Goal: Obtain resource: Download file/media

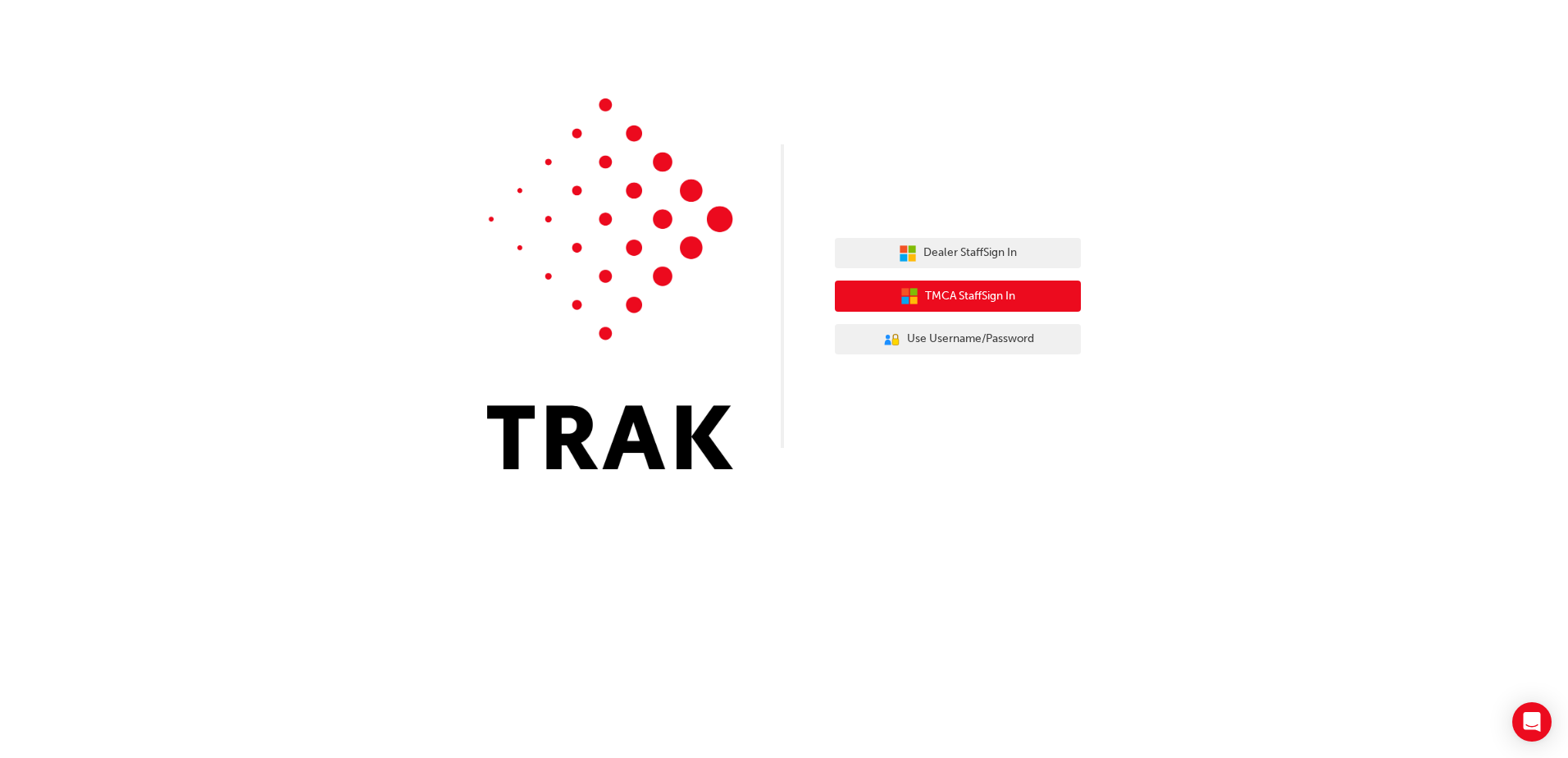
click at [942, 289] on span "TMCA Staff Sign In" at bounding box center [970, 296] width 90 height 19
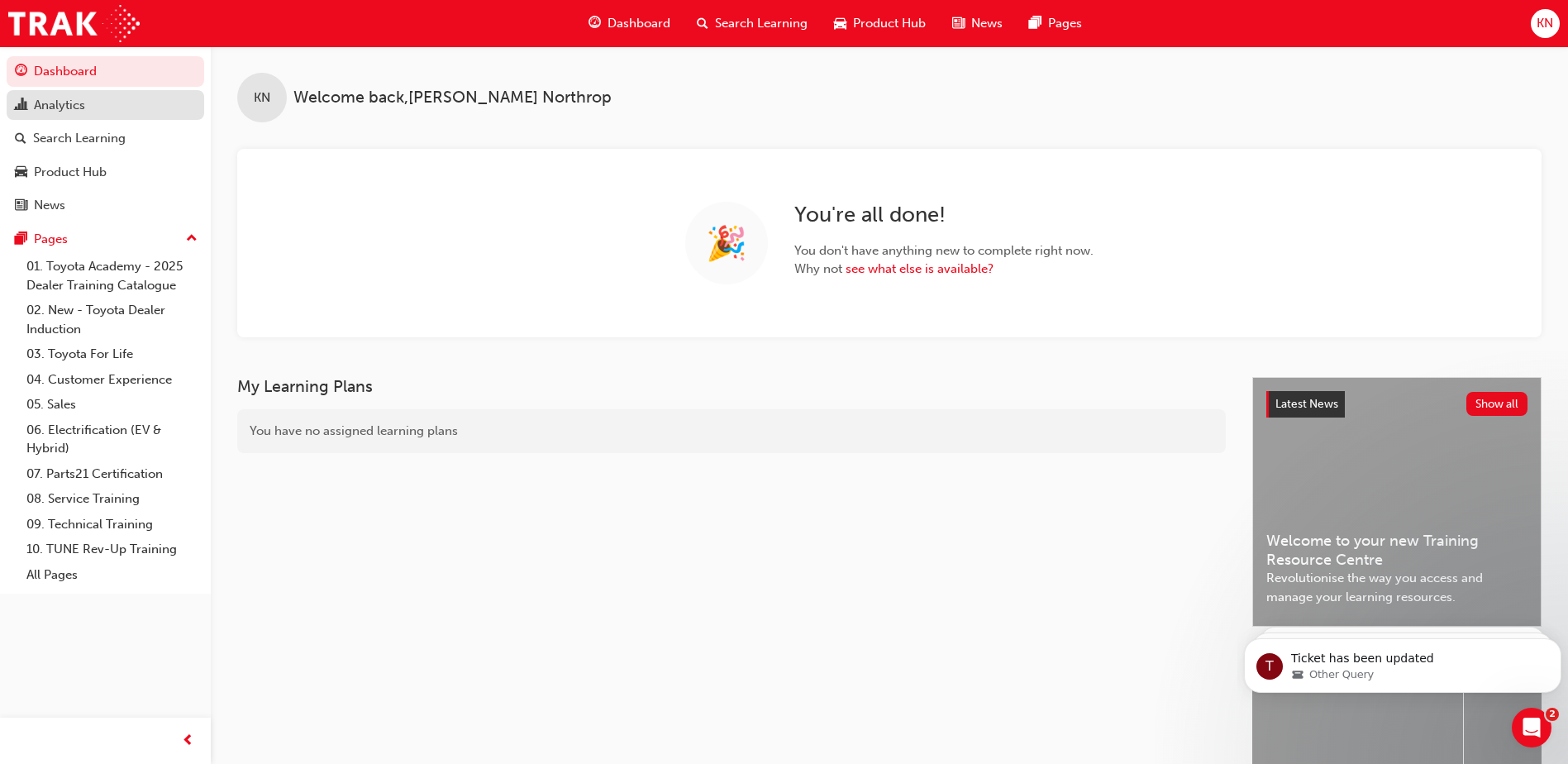
click at [44, 101] on div "Analytics" at bounding box center [59, 105] width 52 height 19
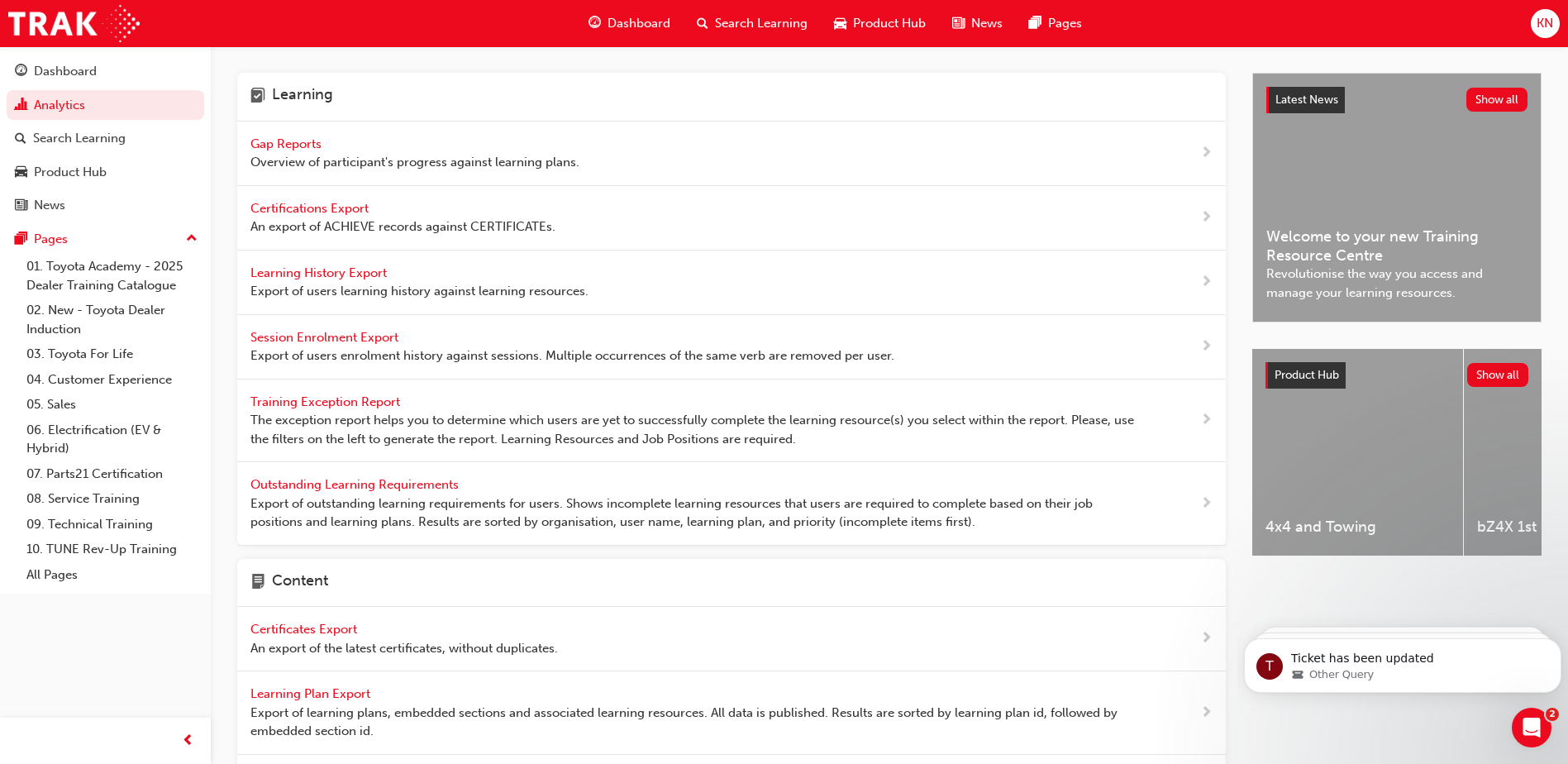
click at [298, 207] on span "Certifications Export" at bounding box center [311, 209] width 121 height 15
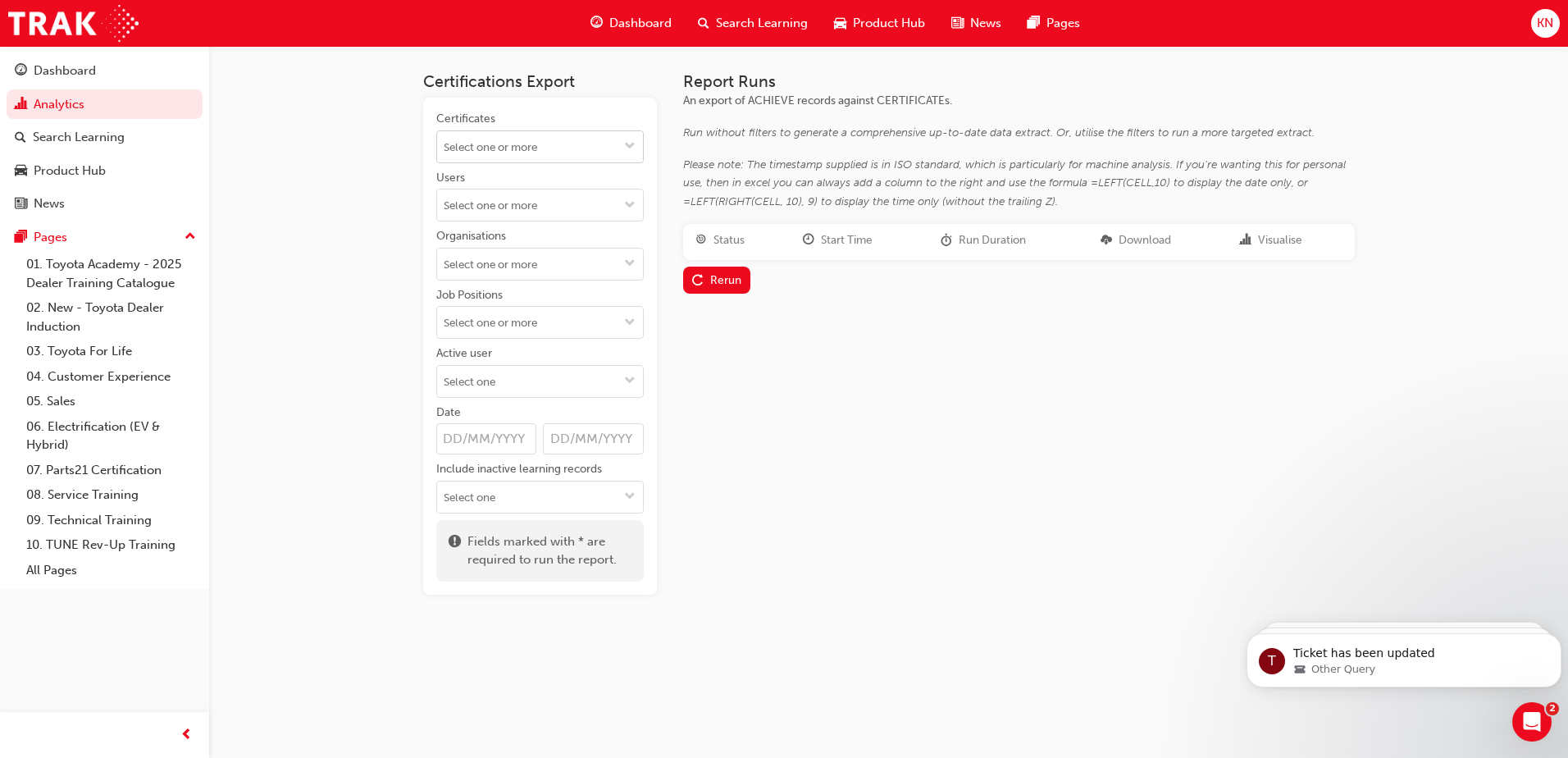
click at [637, 142] on button "Certificates" at bounding box center [629, 146] width 26 height 31
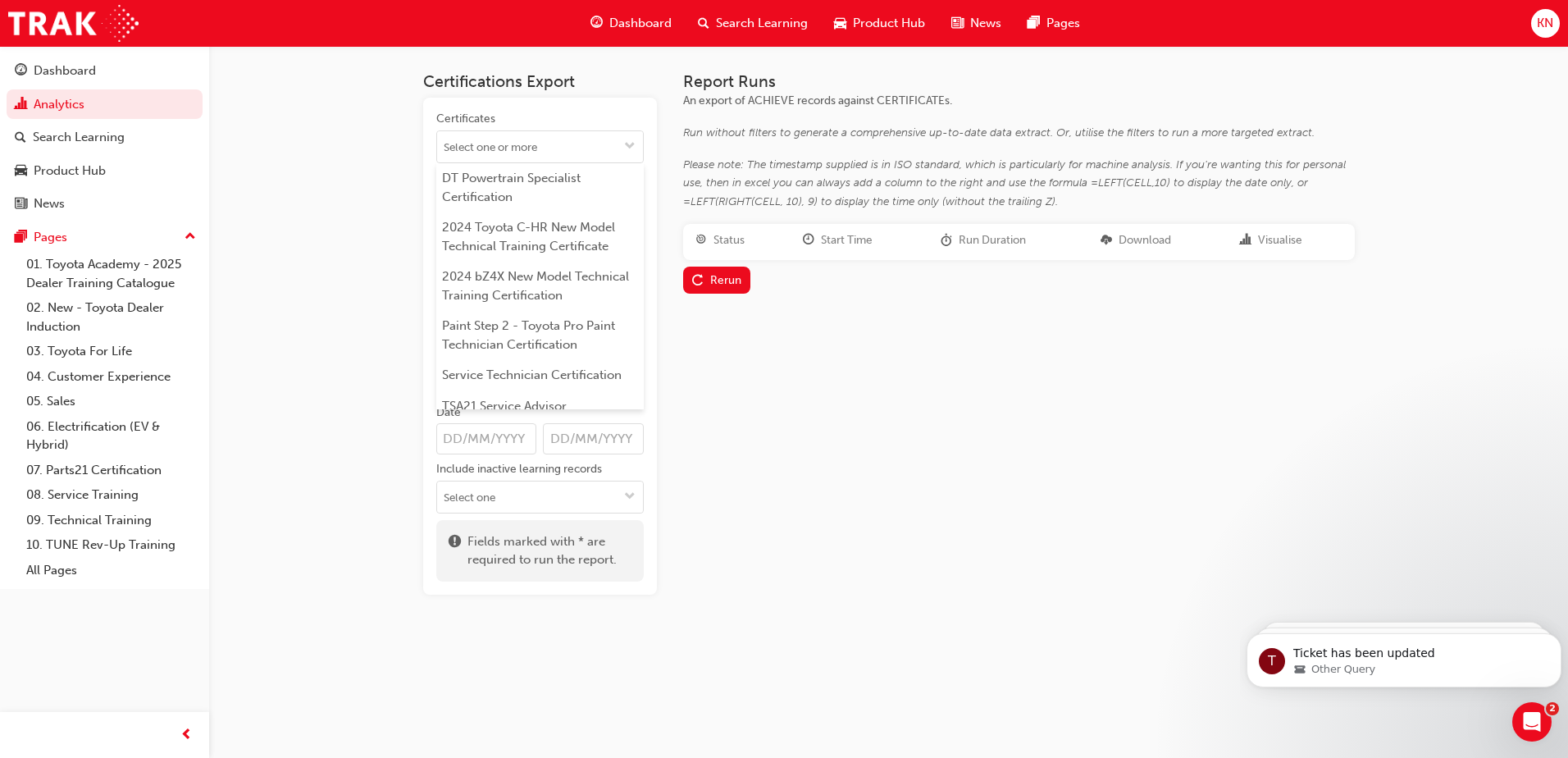
drag, startPoint x: 378, startPoint y: 221, endPoint x: 387, endPoint y: 223, distance: 9.2
click at [378, 220] on div "Certifications Export Certificates DT Powertrain Specialist Certification 2024 …" at bounding box center [784, 379] width 1568 height 758
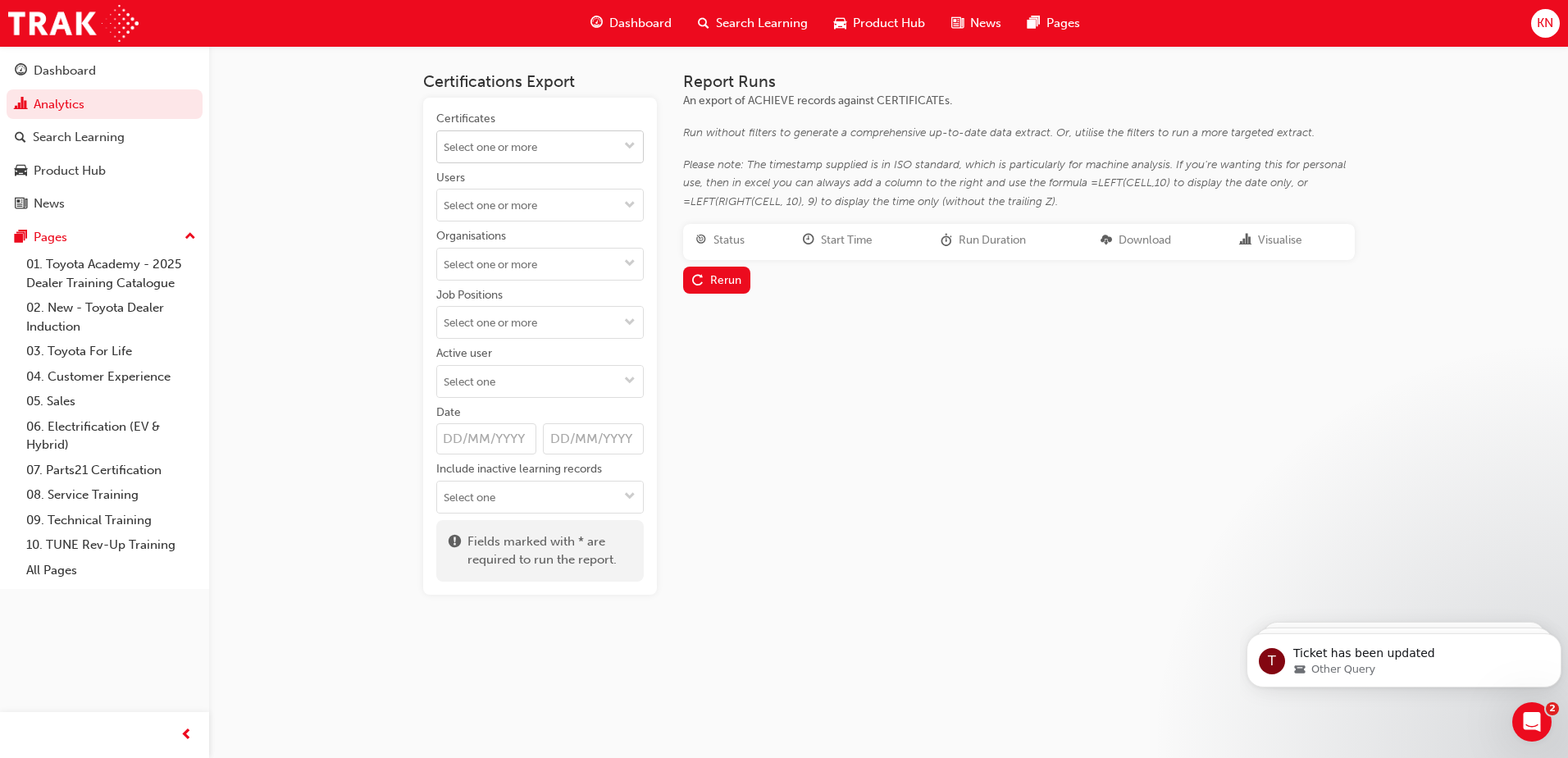
click at [631, 140] on span "down-icon" at bounding box center [629, 146] width 11 height 14
type input "Parts"
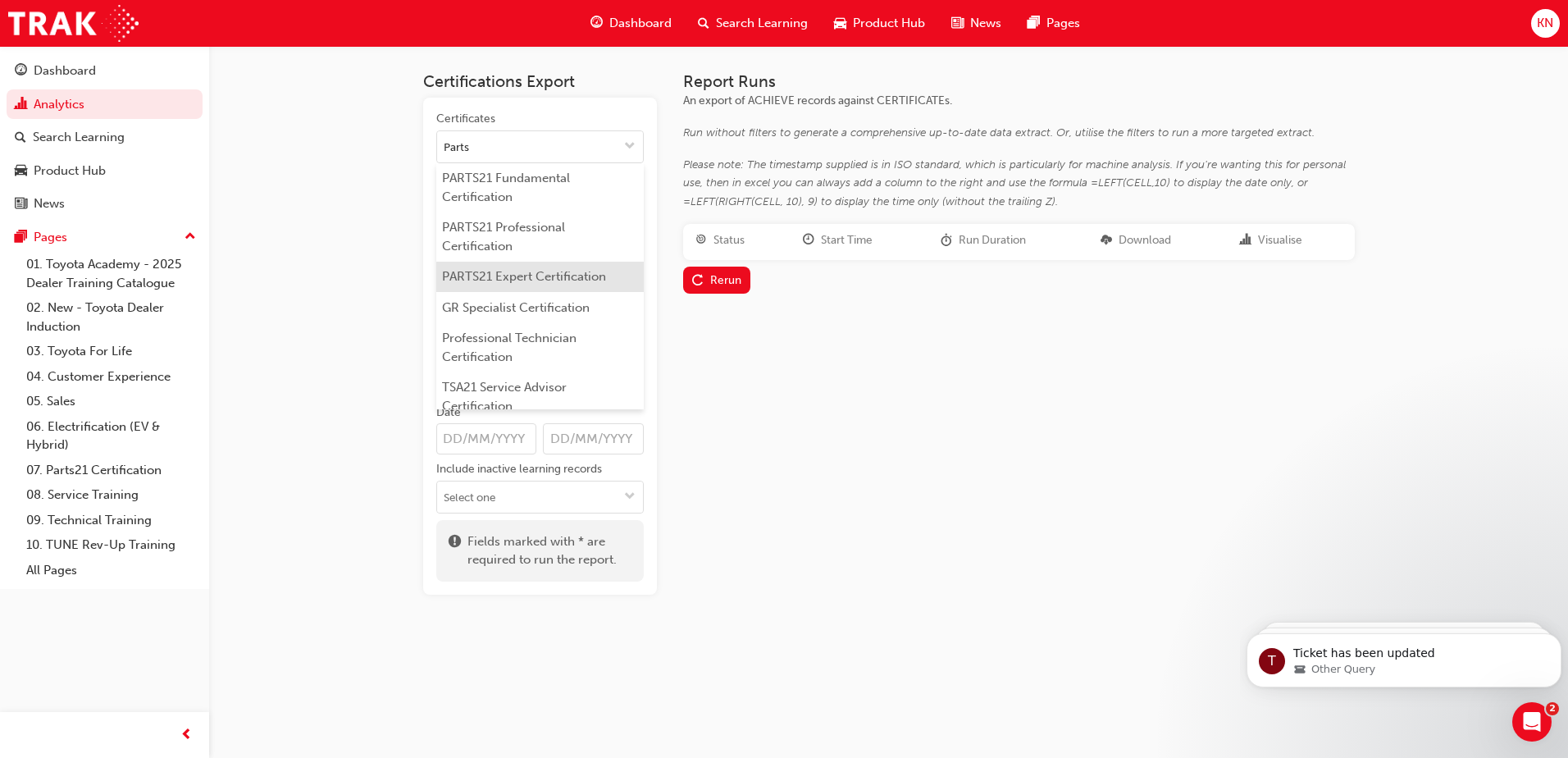
click at [533, 281] on li "PARTS21 Expert Certification" at bounding box center [540, 277] width 208 height 31
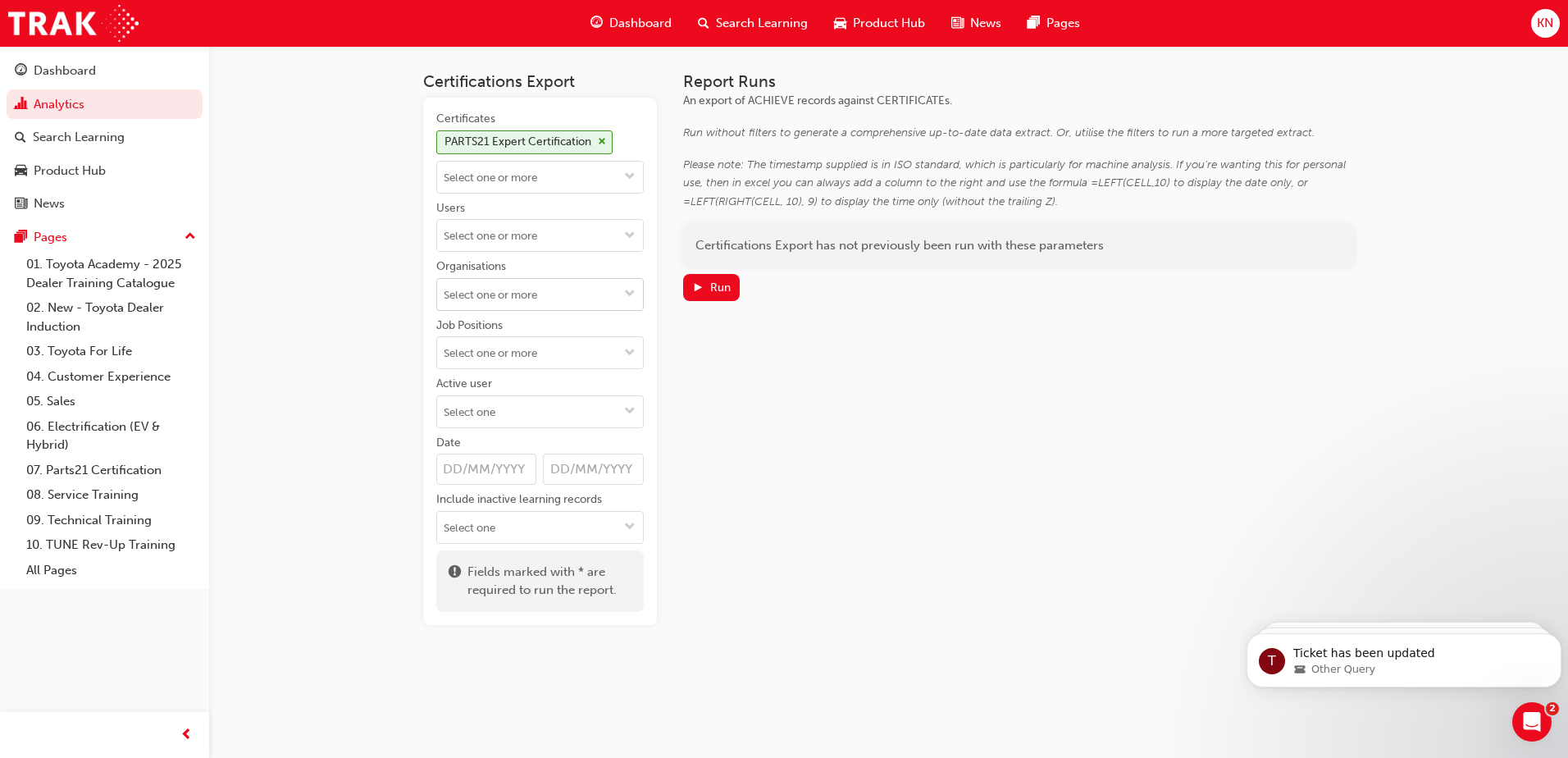
click at [629, 293] on span "down-icon" at bounding box center [629, 295] width 11 height 14
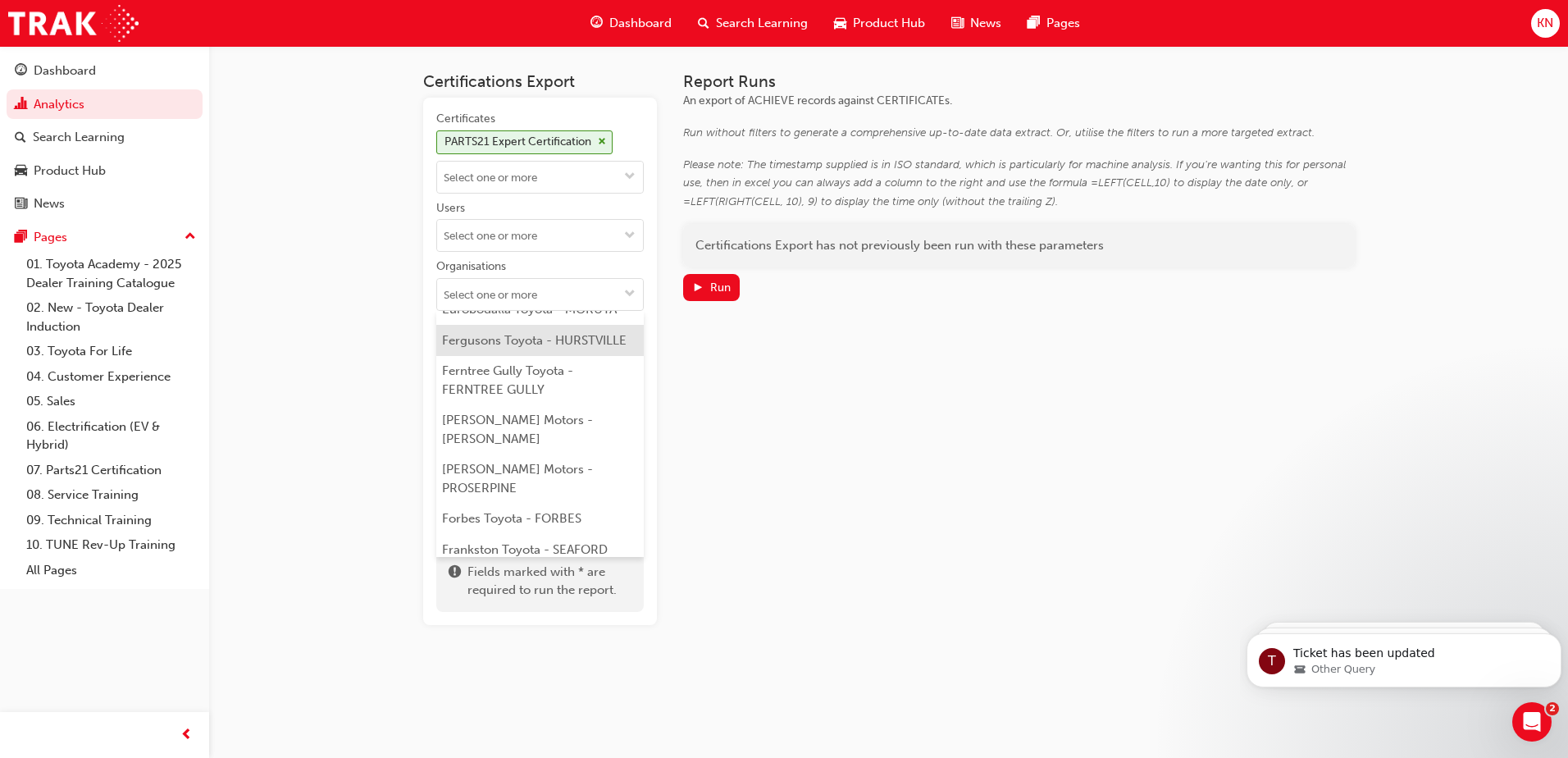
scroll to position [4018, 0]
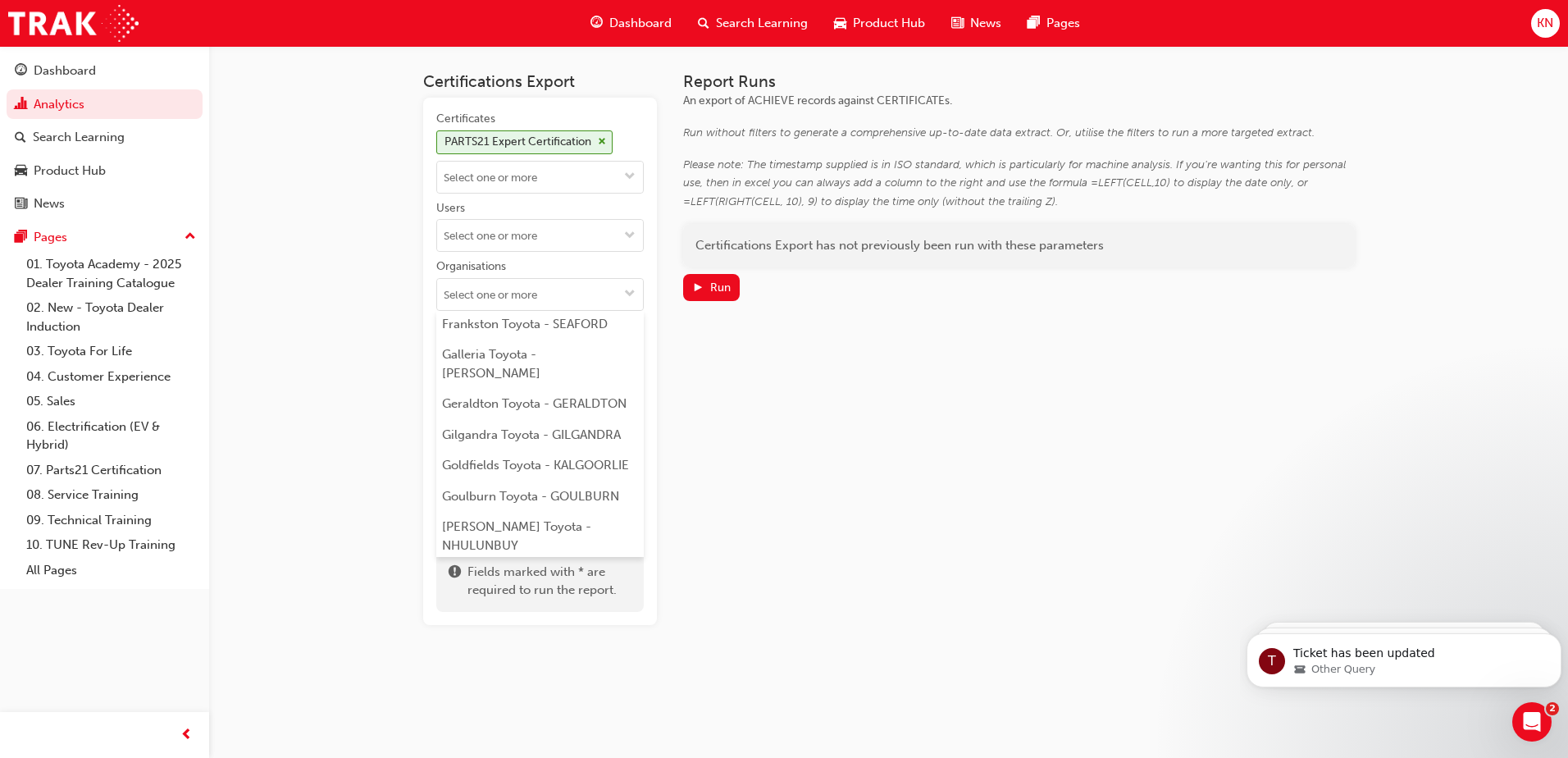
click at [637, 399] on div "Certificates PARTS21 Expert Certification Users Organisations Adelaide Hills To…" at bounding box center [540, 362] width 234 height 528
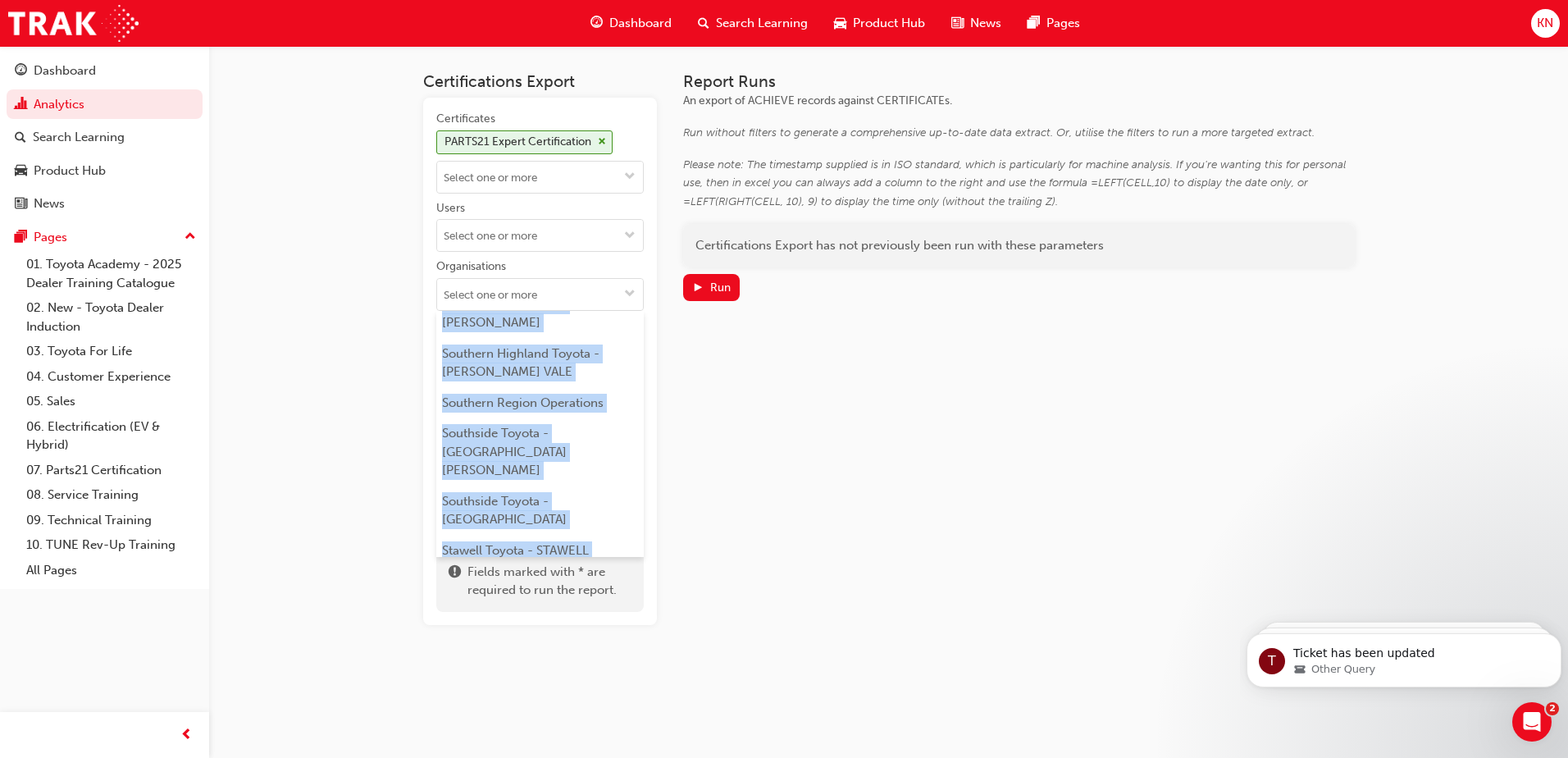
scroll to position [10209, 0]
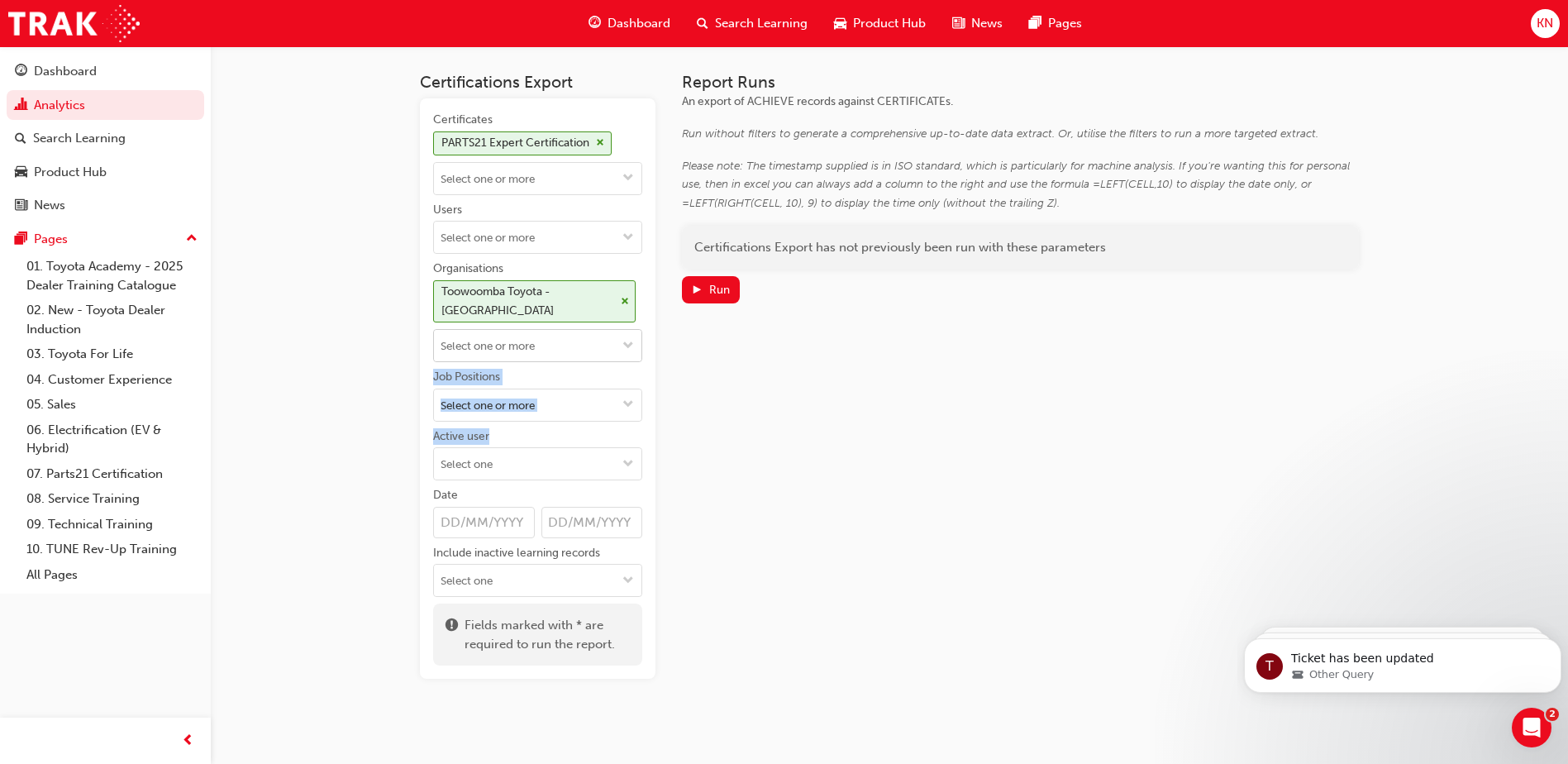
click at [631, 347] on span "down-icon" at bounding box center [628, 346] width 11 height 14
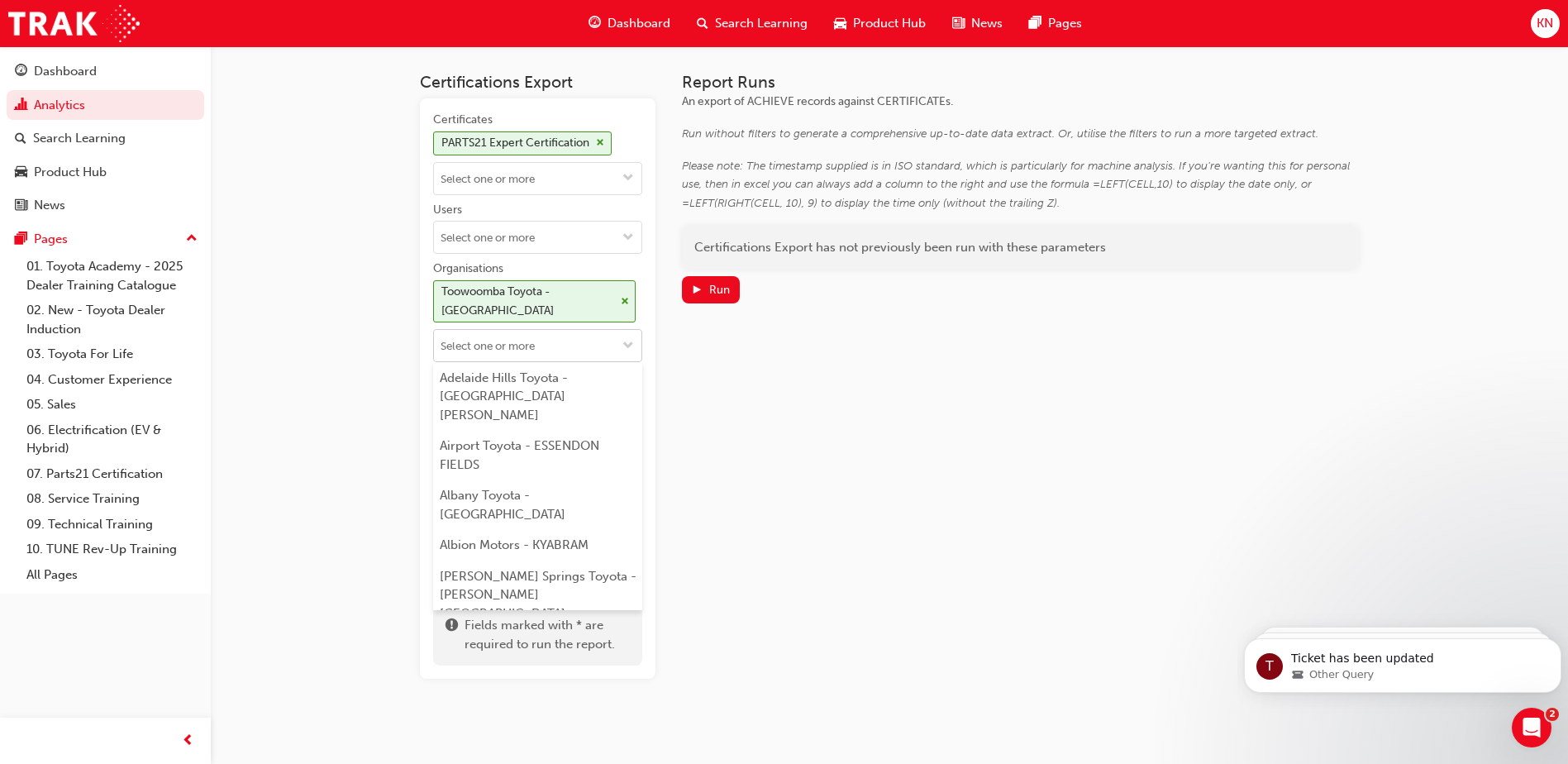
click at [630, 347] on span "down-icon" at bounding box center [628, 346] width 11 height 14
click at [769, 391] on div "Report Runs An export of ACHIEVE records against CERTIFICATEs. Run without filt…" at bounding box center [1021, 375] width 677 height 606
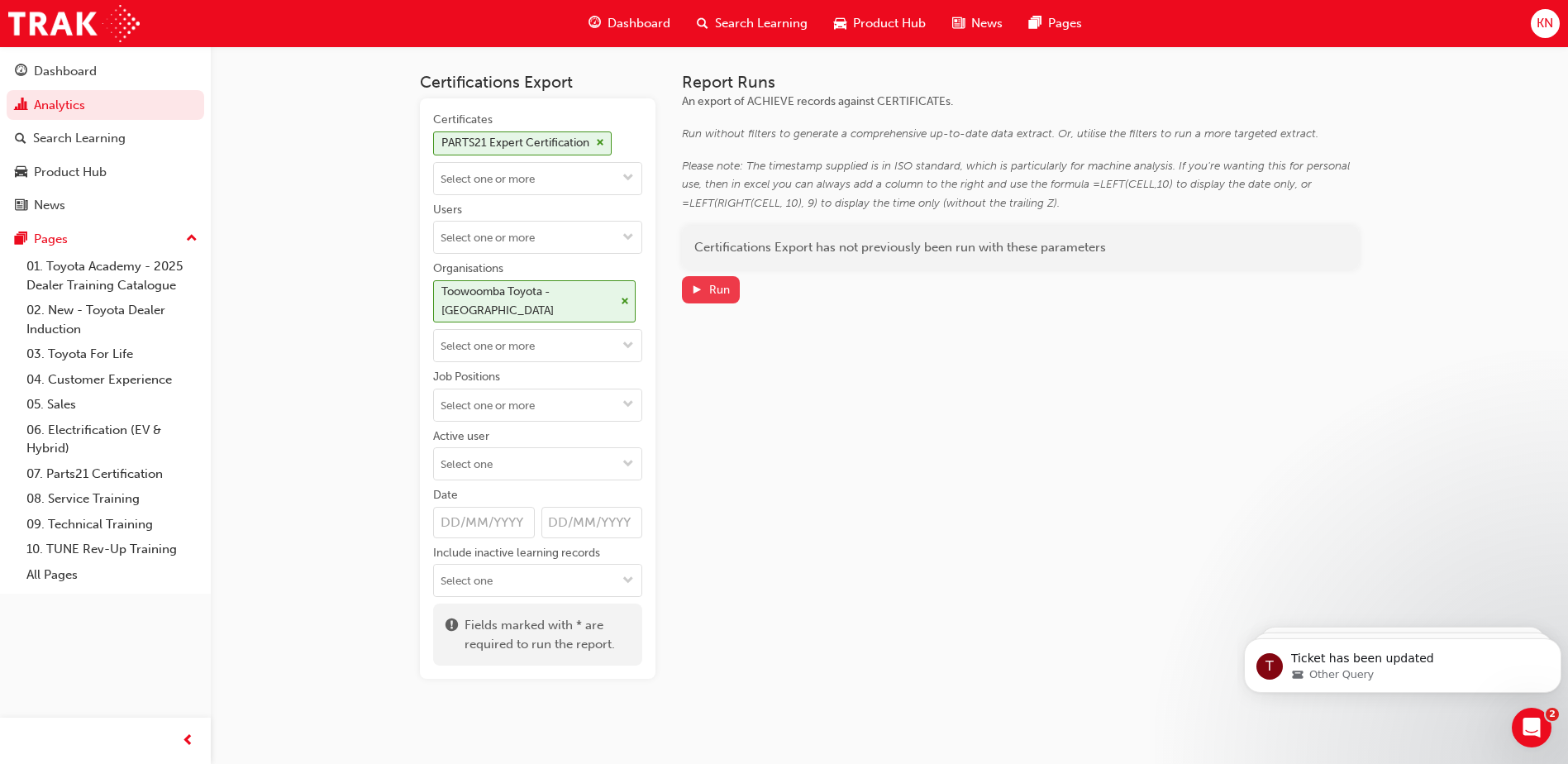
click at [703, 293] on div "Run" at bounding box center [710, 289] width 39 height 17
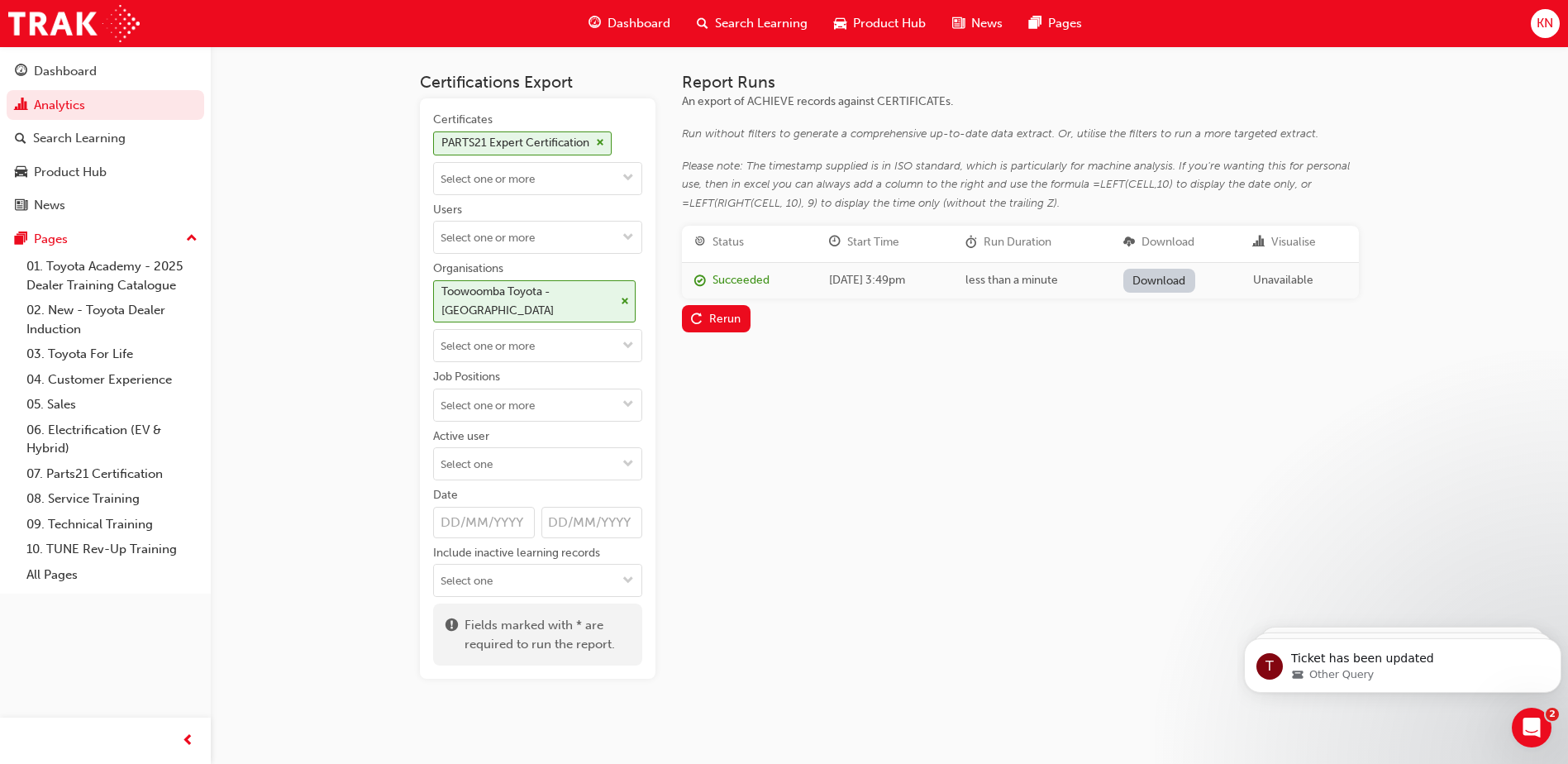
click at [1190, 269] on link "Download" at bounding box center [1159, 281] width 72 height 24
click at [65, 101] on link "Analytics" at bounding box center [105, 105] width 197 height 31
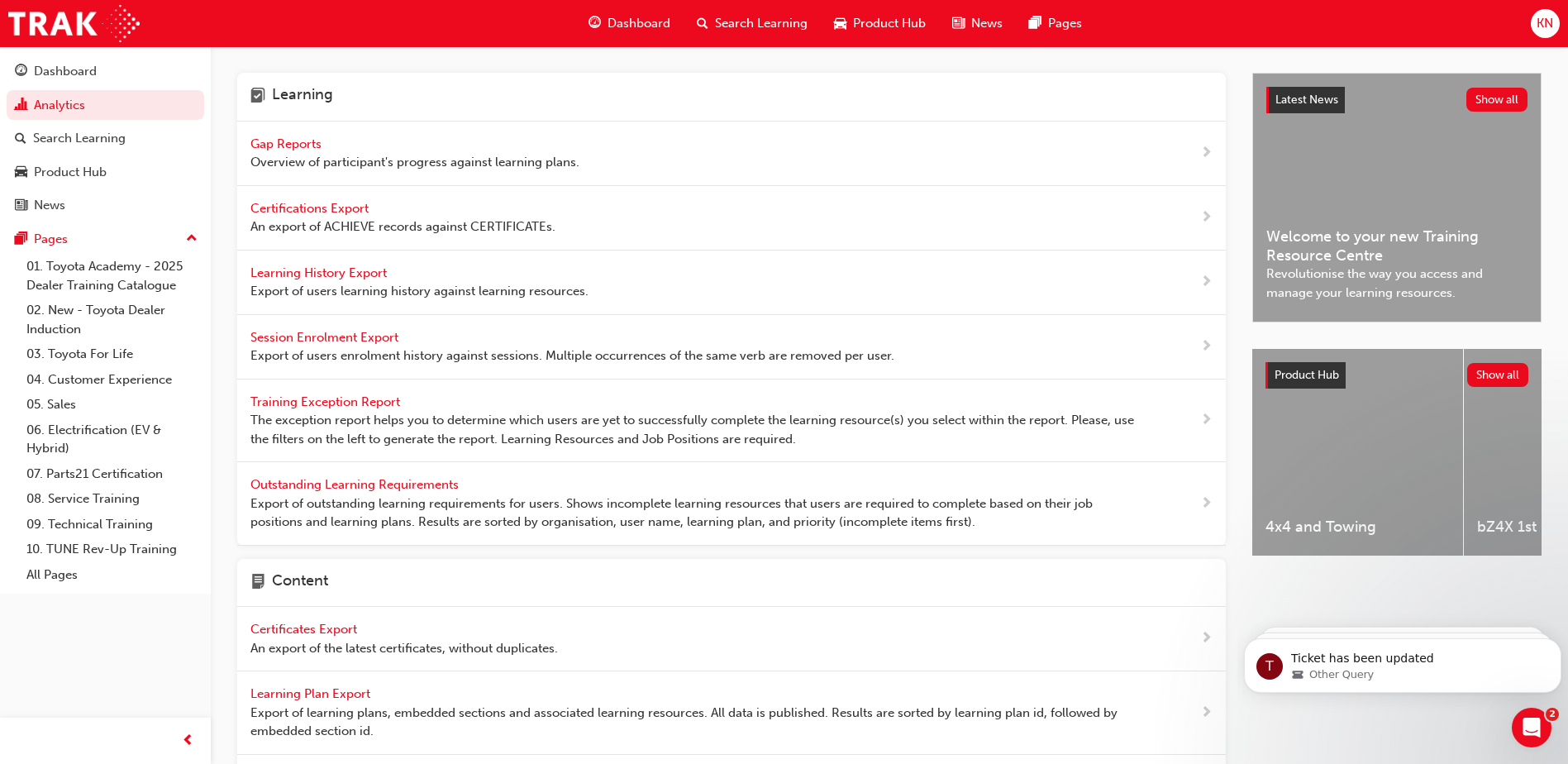
click at [326, 271] on span "Learning History Export" at bounding box center [321, 273] width 140 height 15
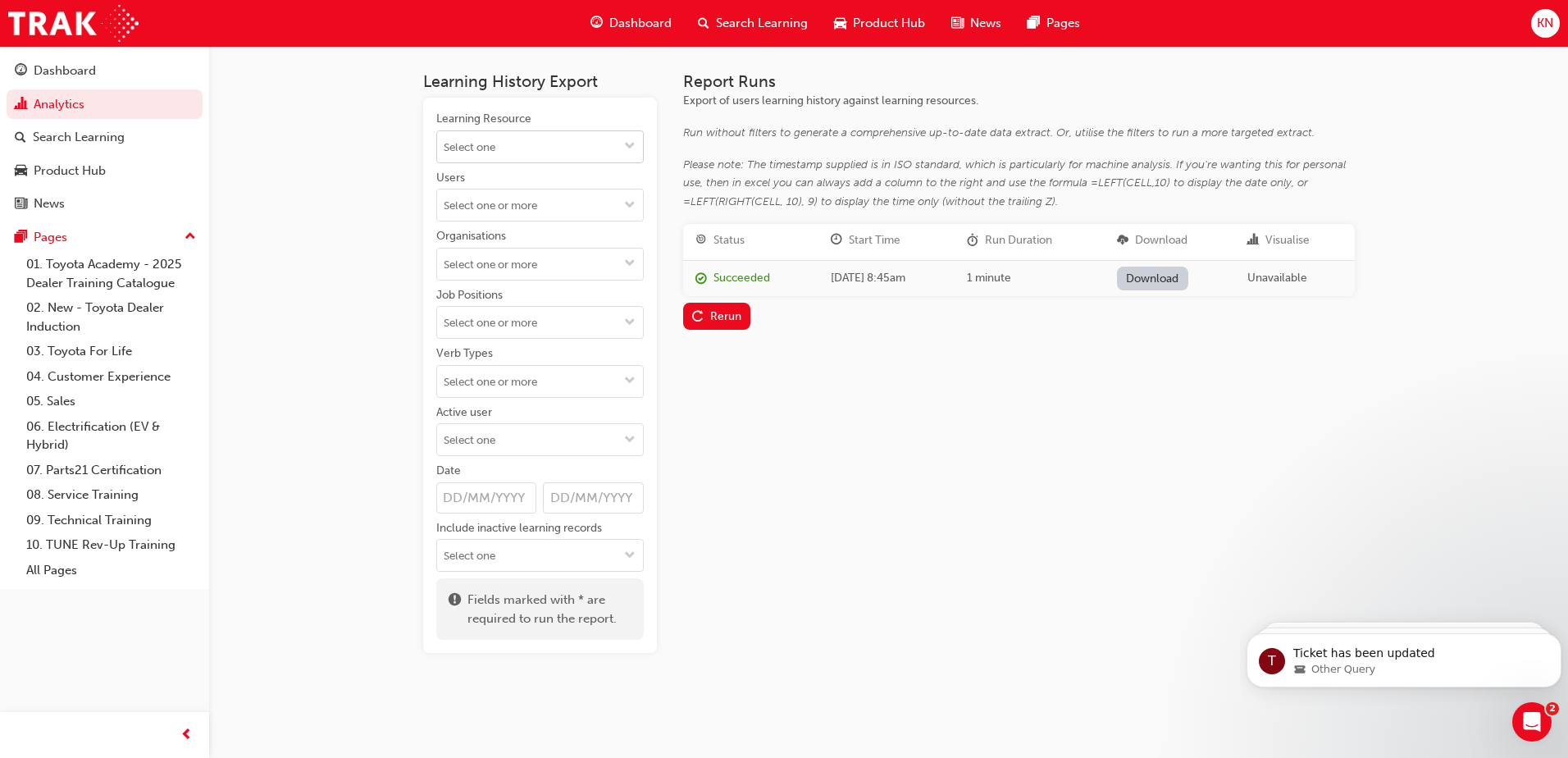
click at [623, 146] on button "Learning Resource" at bounding box center [629, 146] width 26 height 31
drag, startPoint x: 779, startPoint y: 401, endPoint x: 712, endPoint y: 344, distance: 88.0
click at [779, 399] on div "Report Runs Export of users learning history against learning resources. Run wi…" at bounding box center [1019, 362] width 671 height 581
click at [629, 201] on span "down-icon" at bounding box center [629, 206] width 11 height 14
drag, startPoint x: 758, startPoint y: 408, endPoint x: 752, endPoint y: 402, distance: 8.5
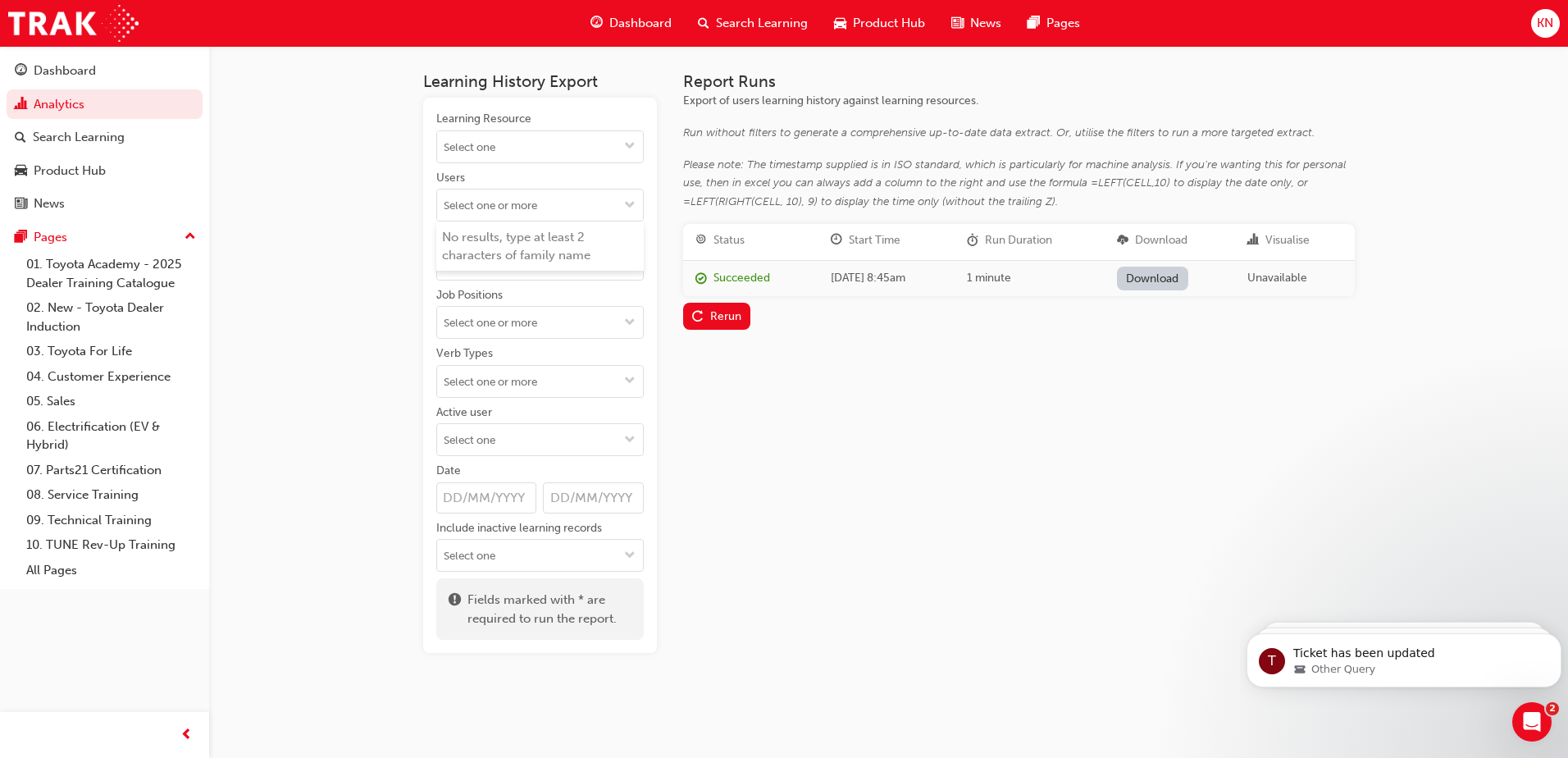
click at [757, 407] on div "Report Runs Export of users learning history against learning resources. Run wi…" at bounding box center [1019, 362] width 671 height 581
click at [630, 143] on span "down-icon" at bounding box center [629, 146] width 11 height 14
click at [628, 145] on span "down-icon" at bounding box center [629, 146] width 11 height 14
click at [520, 144] on input "Learning Resource No results, type at least 1 character of title or code" at bounding box center [540, 146] width 206 height 31
type input "Parts21"
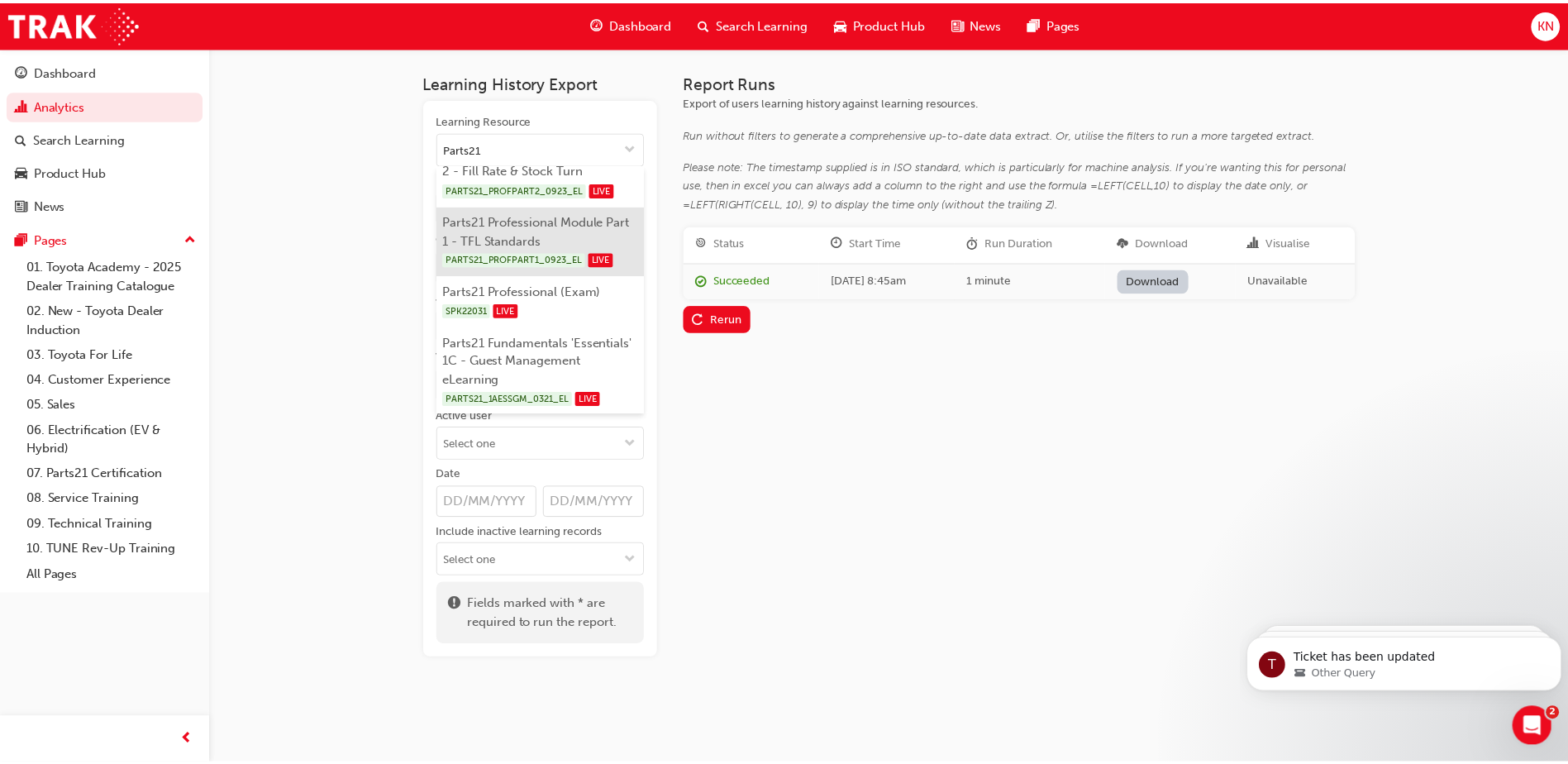
scroll to position [331, 0]
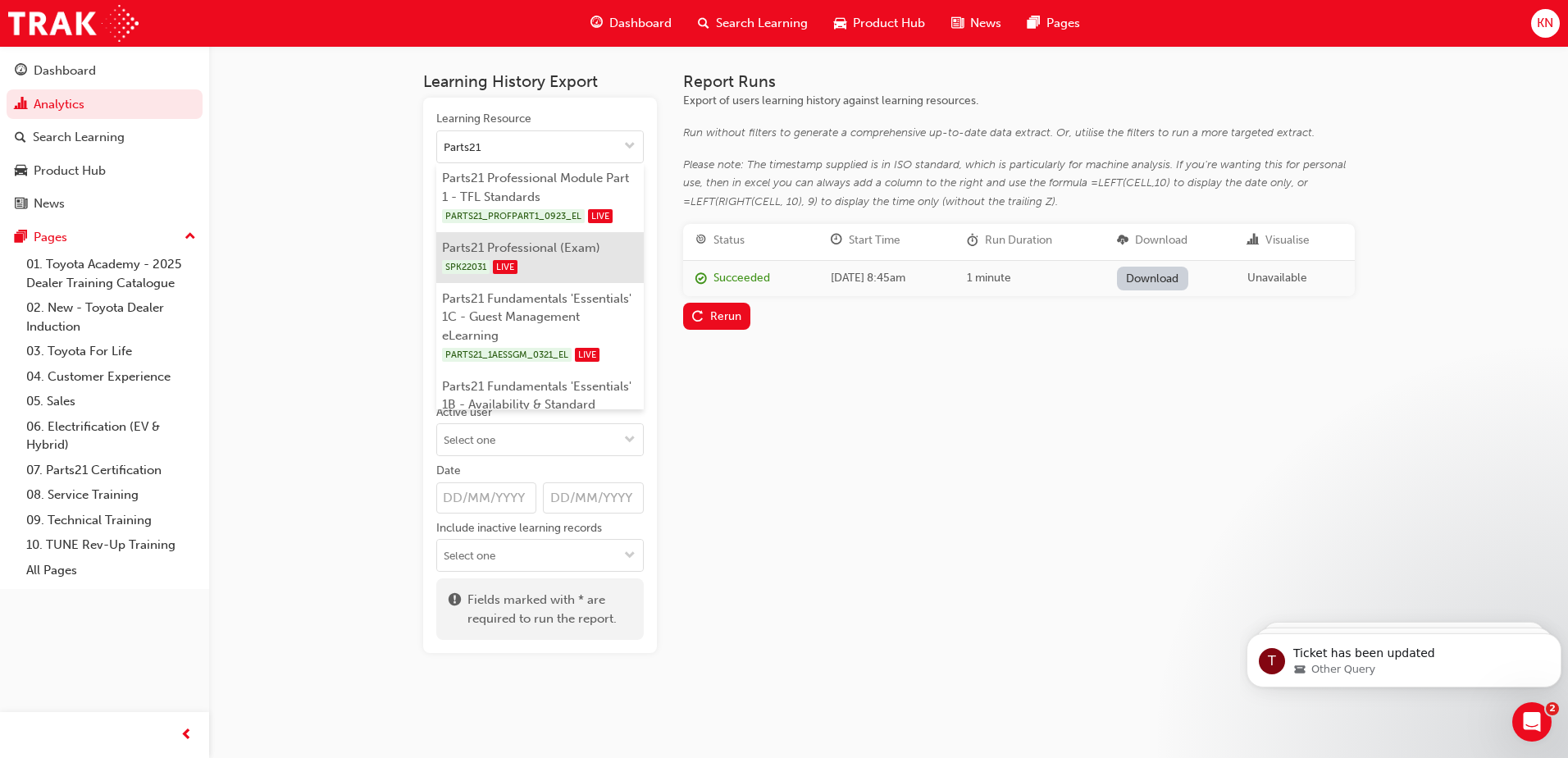
click at [493, 283] on li "Parts21 Professional (Exam) SPK22031 LIVE" at bounding box center [540, 257] width 208 height 51
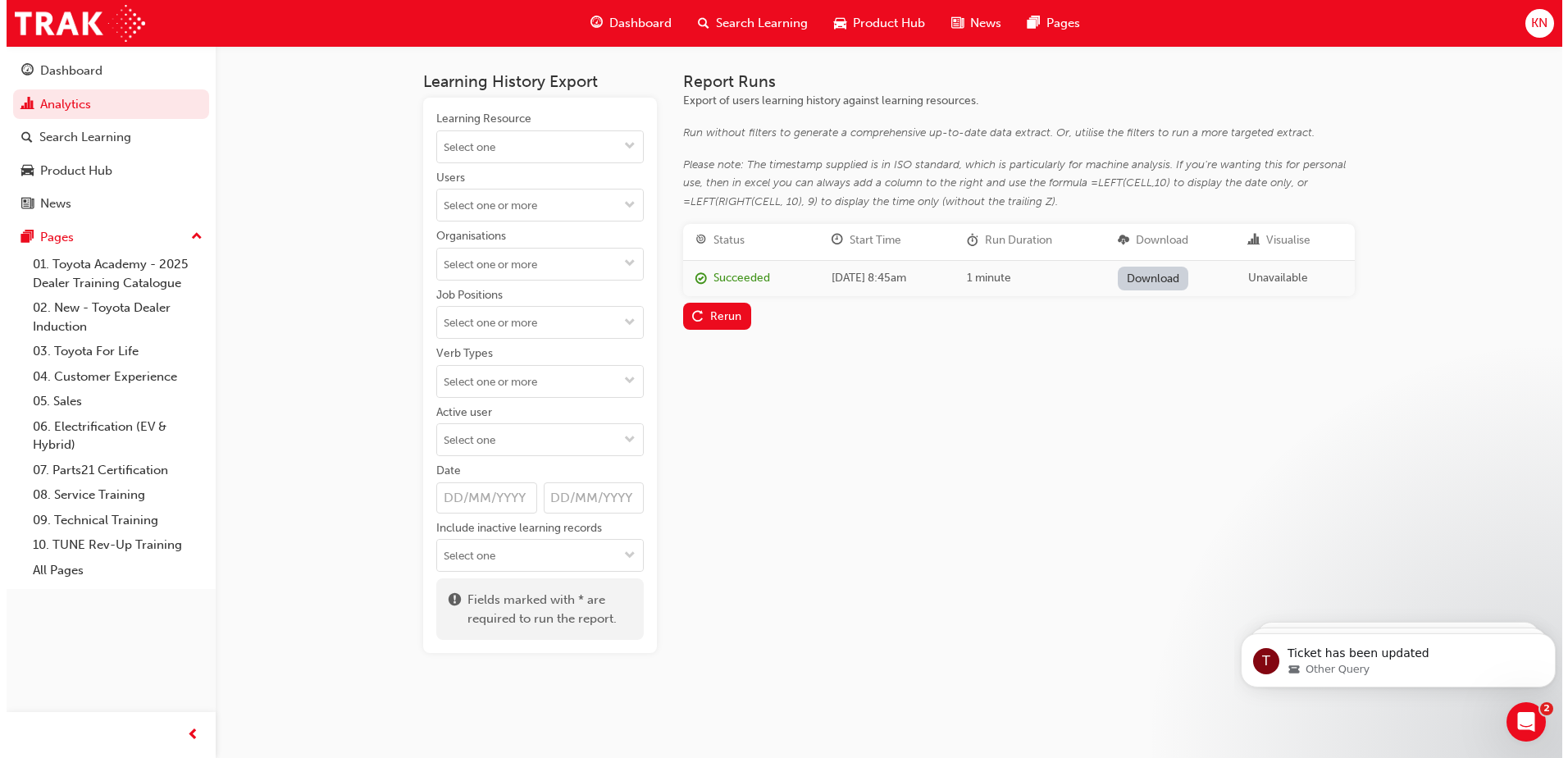
scroll to position [0, 0]
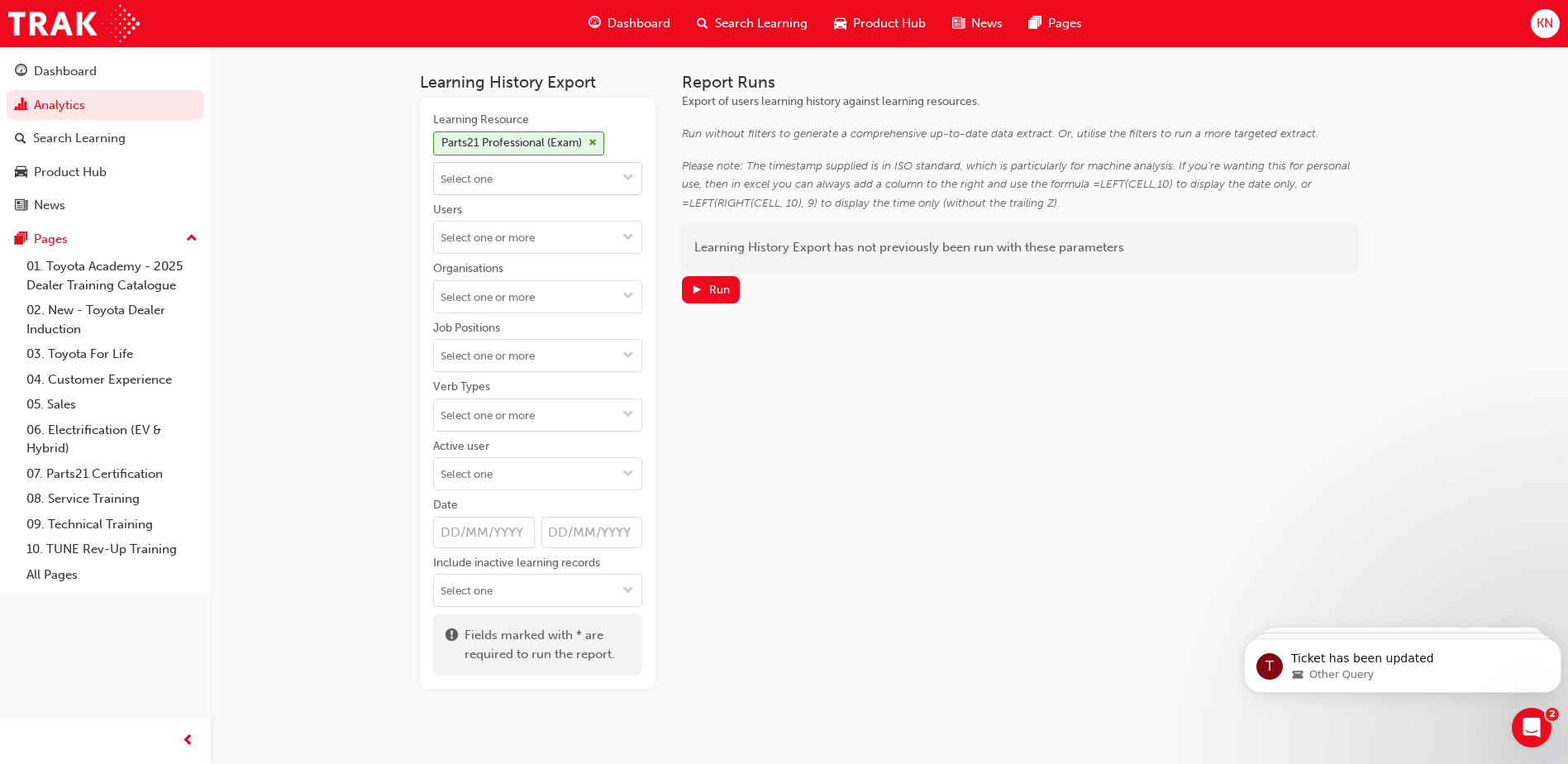
click at [595, 143] on span "cross-icon" at bounding box center [592, 143] width 8 height 10
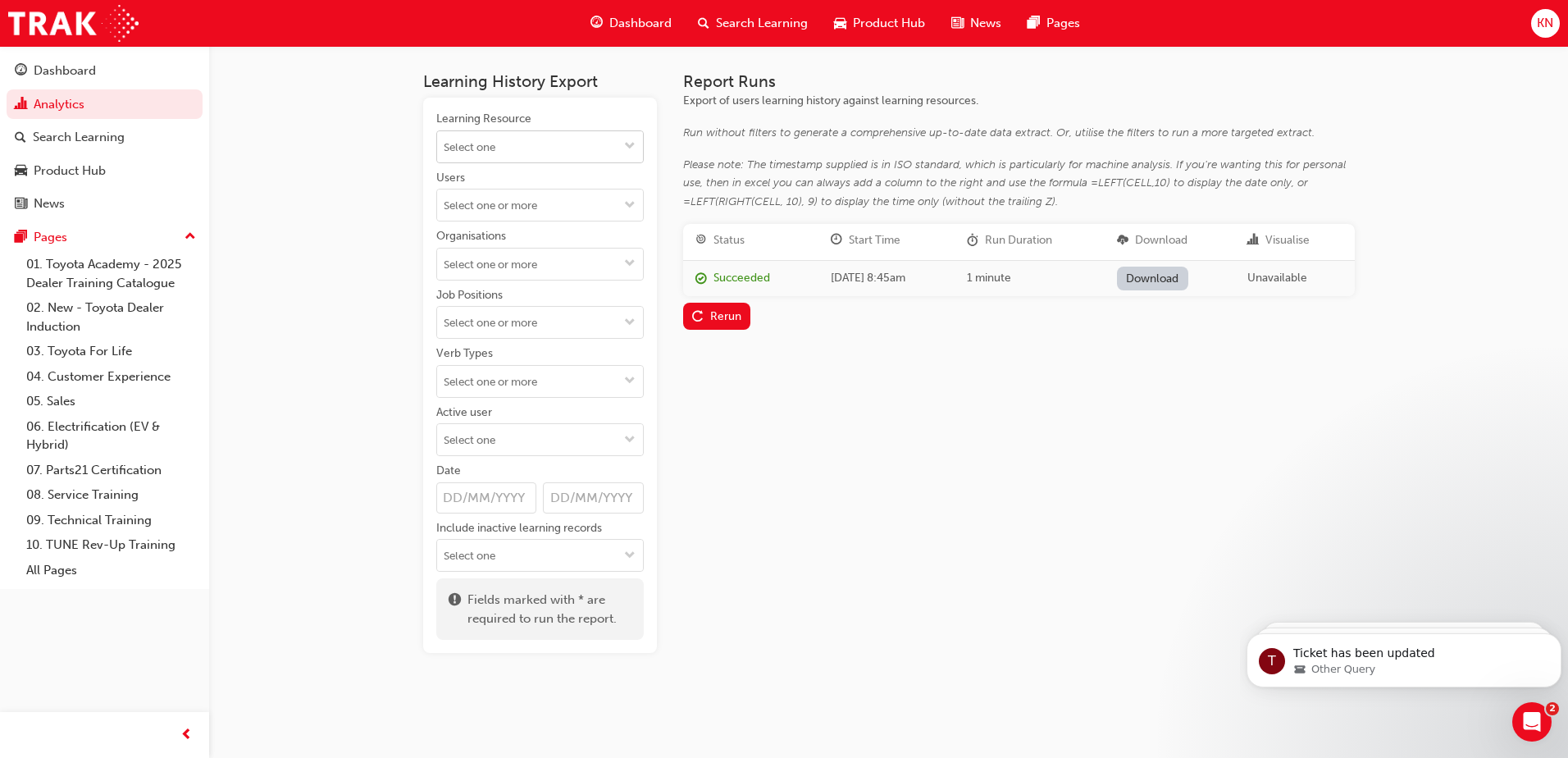
drag, startPoint x: 631, startPoint y: 142, endPoint x: 622, endPoint y: 151, distance: 12.7
click at [629, 143] on span "down-icon" at bounding box center [629, 146] width 11 height 14
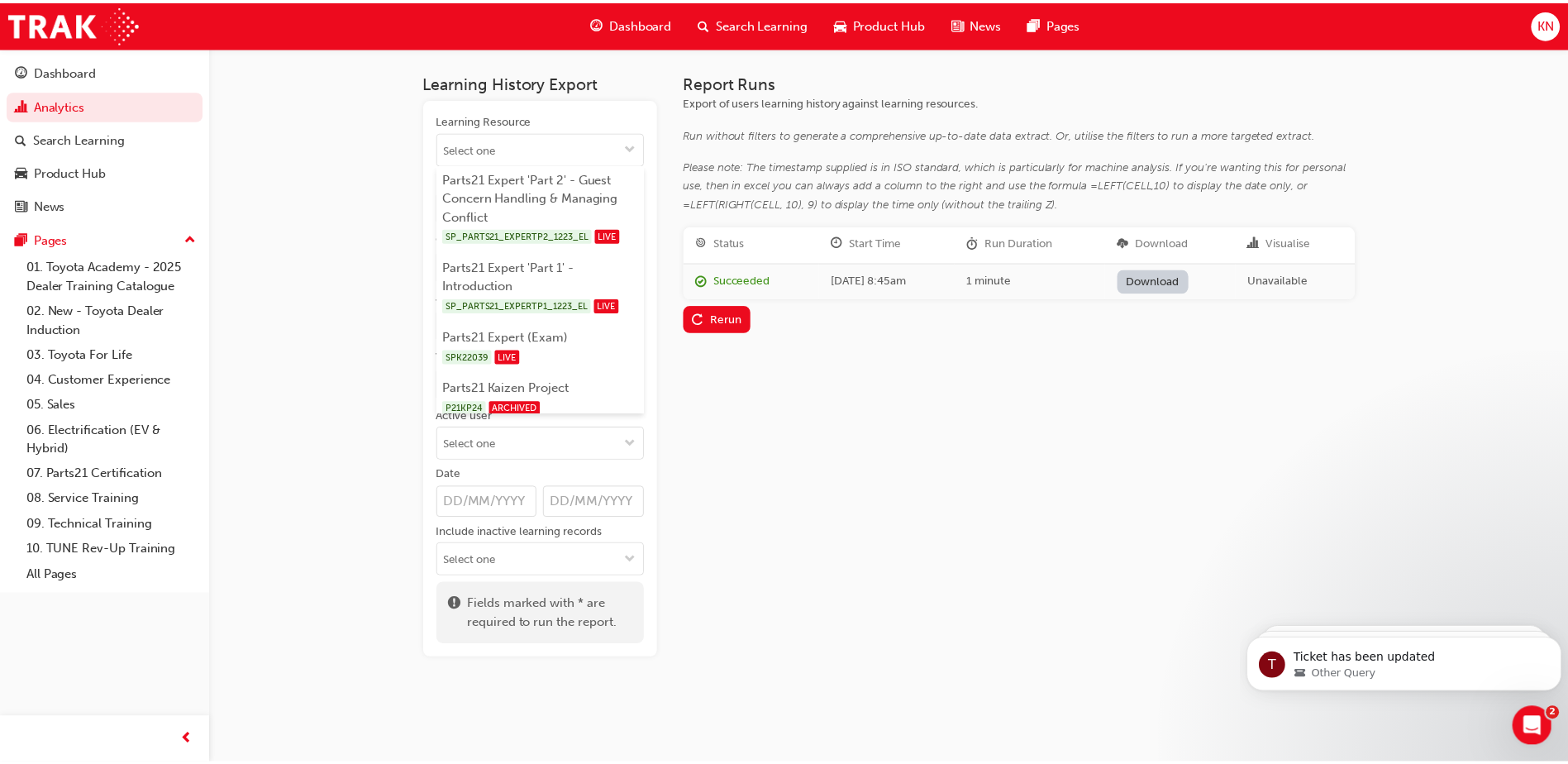
scroll to position [991, 0]
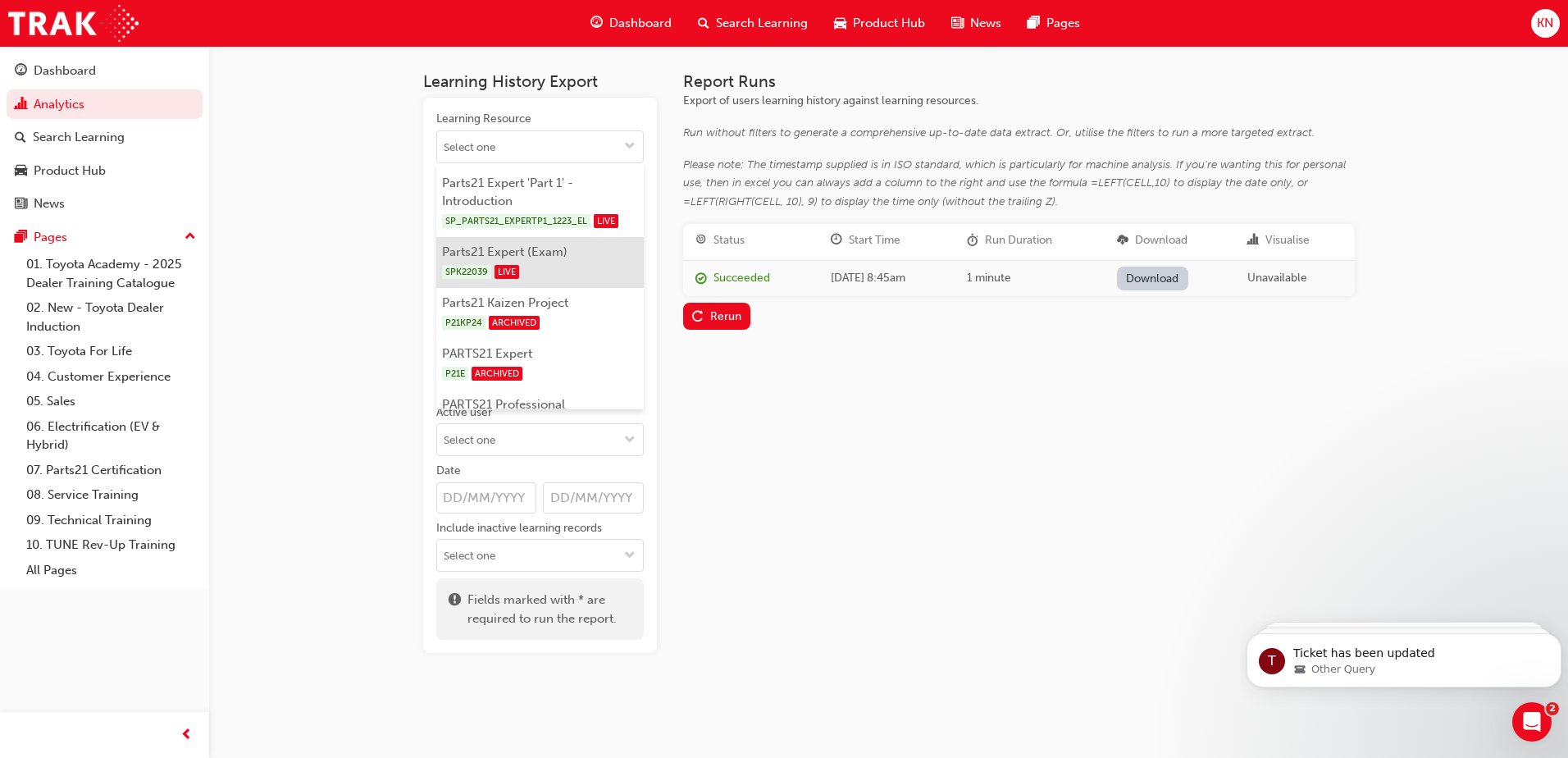
click at [473, 288] on li "Parts21 Expert (Exam) SPK22039 LIVE" at bounding box center [540, 262] width 208 height 51
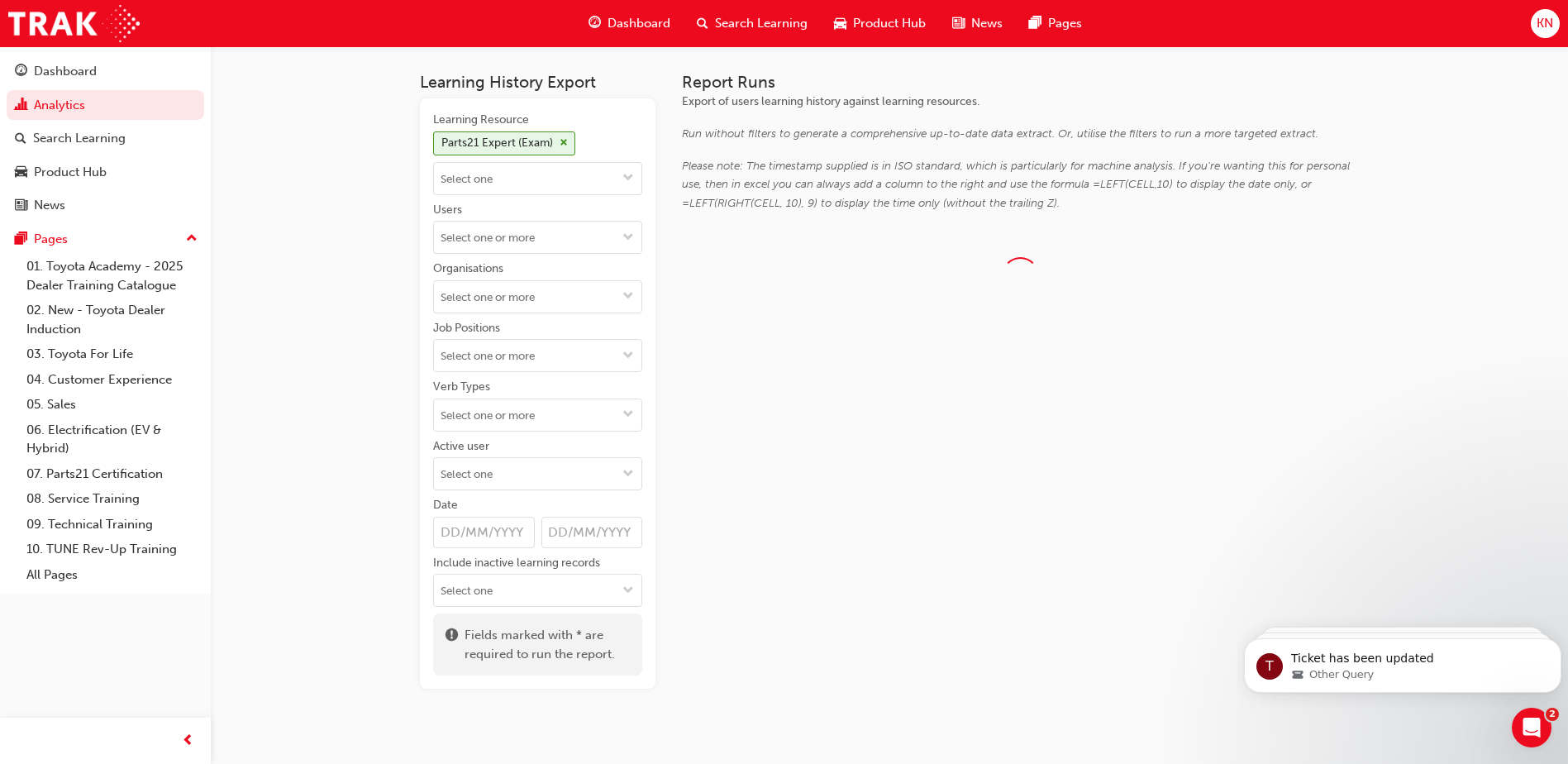
scroll to position [0, 0]
click at [632, 299] on span "down-icon" at bounding box center [628, 297] width 11 height 14
type input "too"
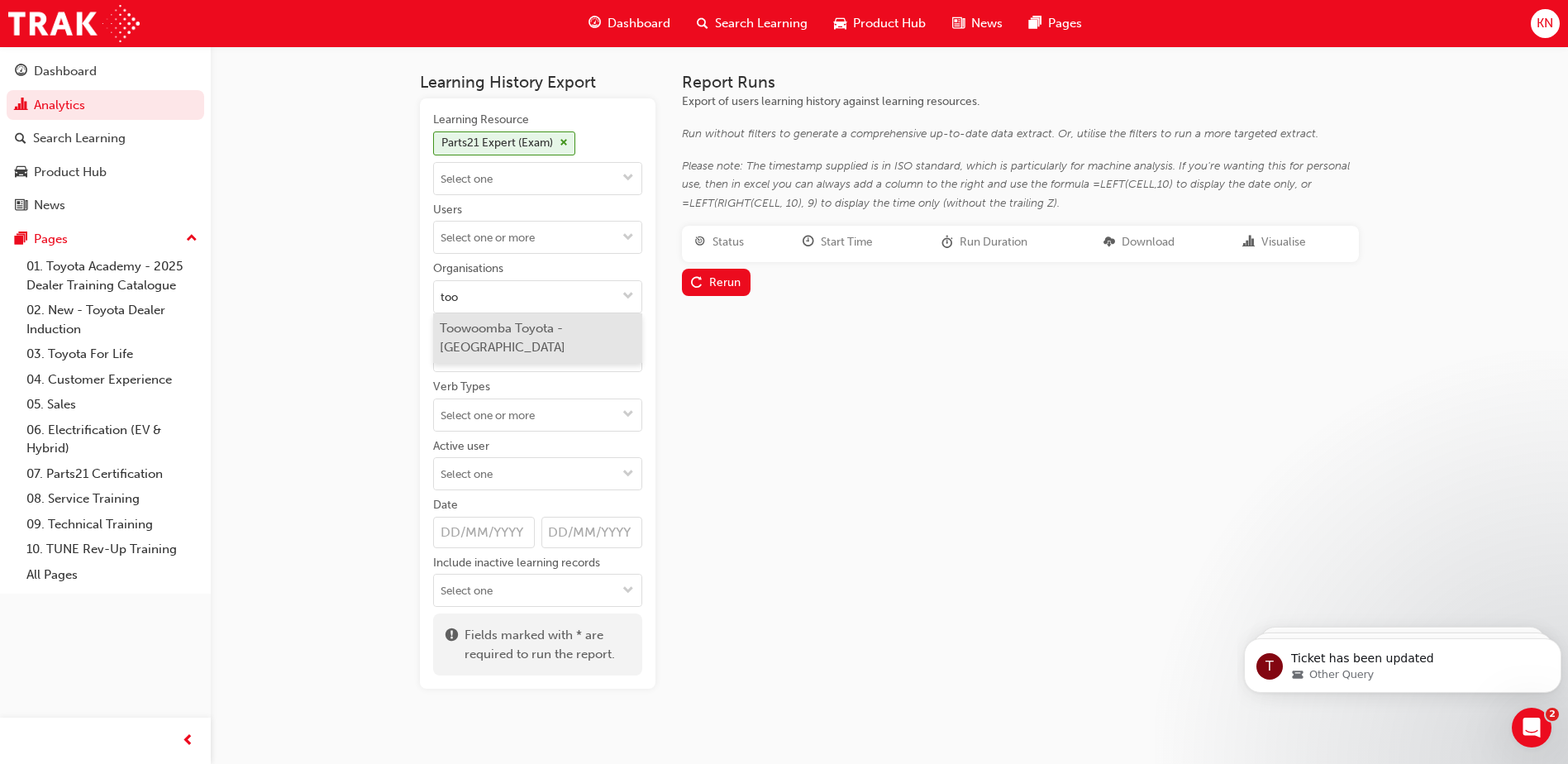
click at [484, 337] on li "Toowoomba Toyota - TOOWOOMBA" at bounding box center [538, 337] width 210 height 50
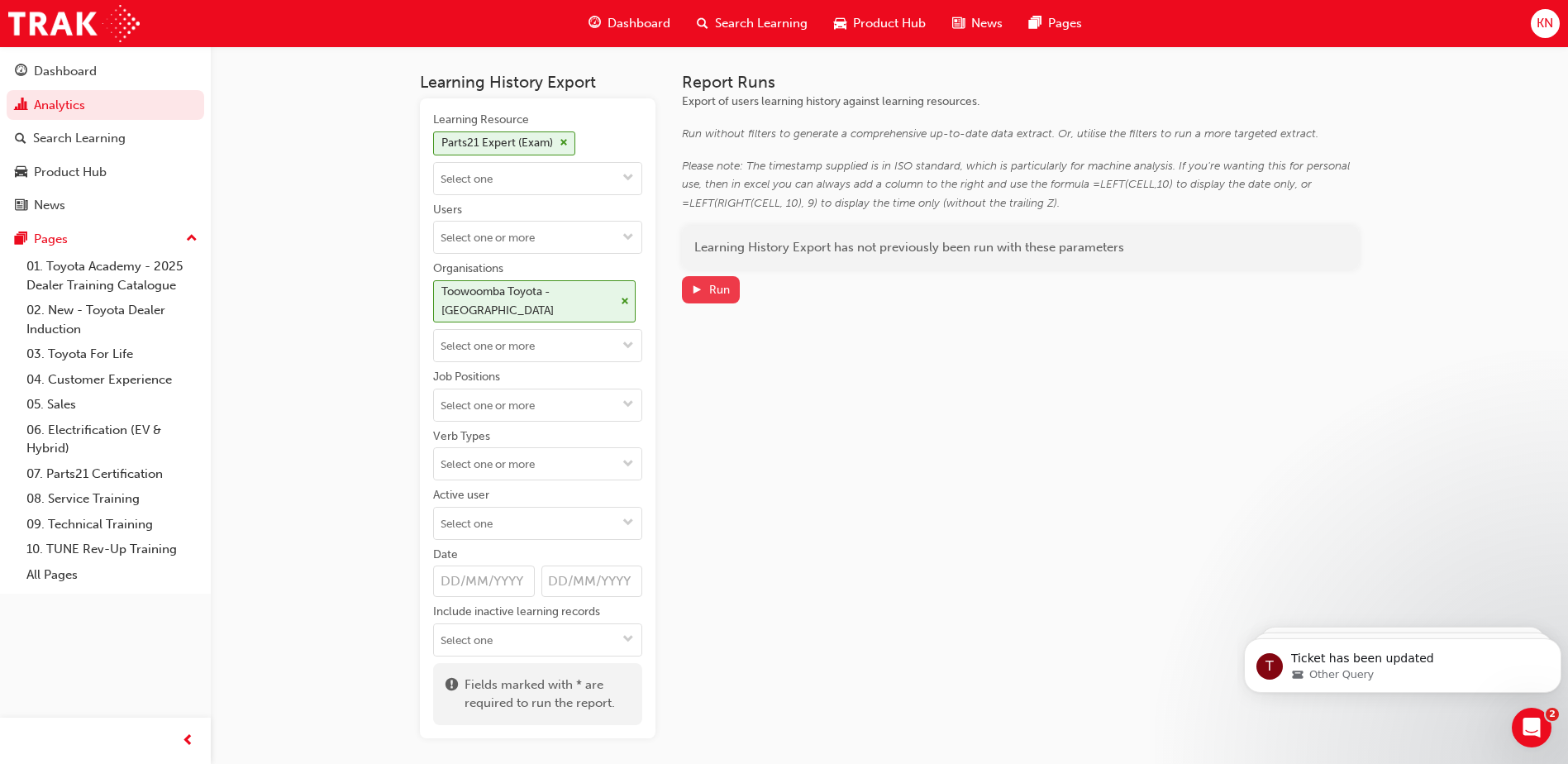
click at [707, 285] on div "Run" at bounding box center [710, 289] width 39 height 17
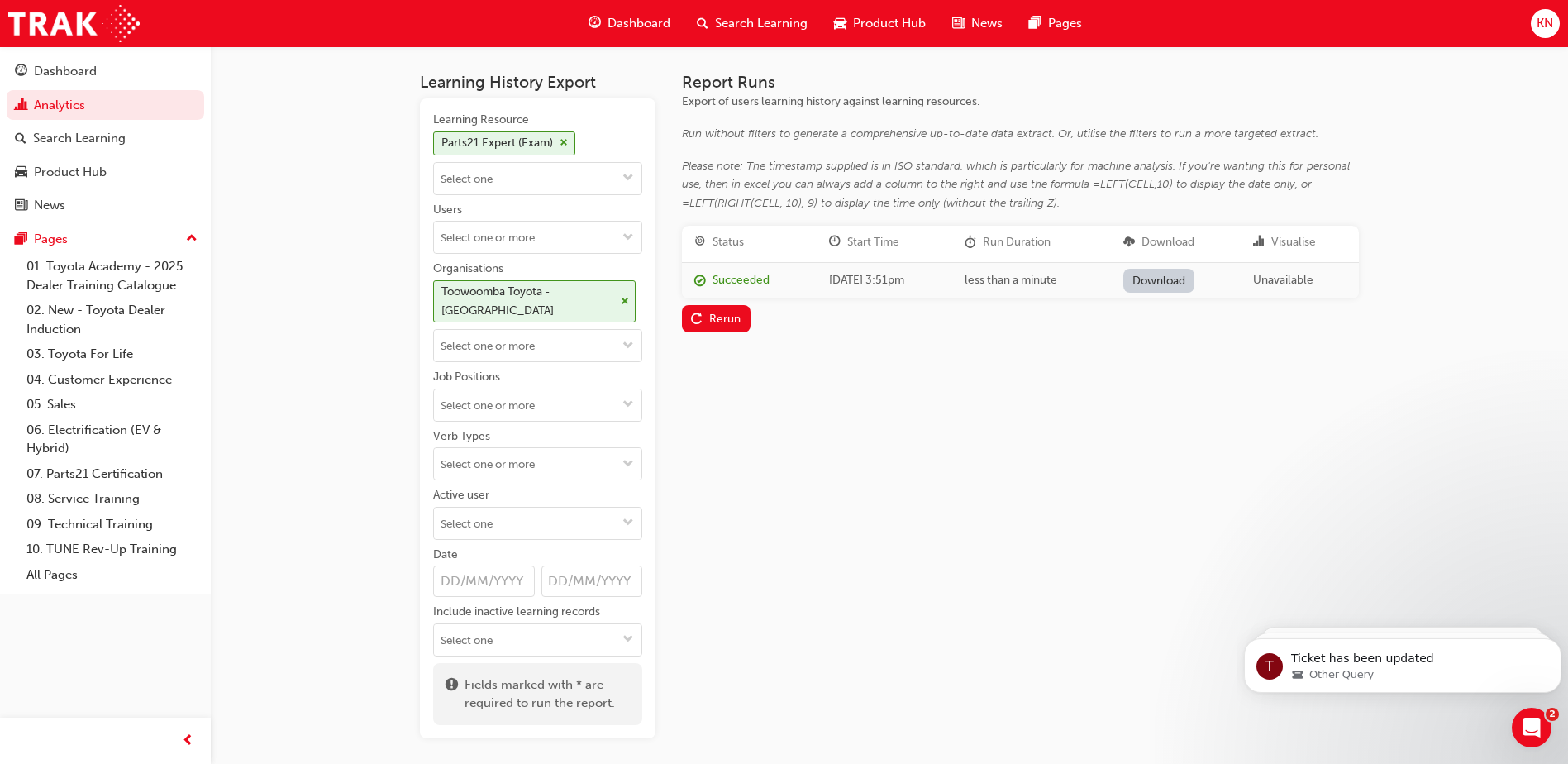
click at [1181, 280] on link "Download" at bounding box center [1159, 281] width 72 height 24
